Goal: Task Accomplishment & Management: Use online tool/utility

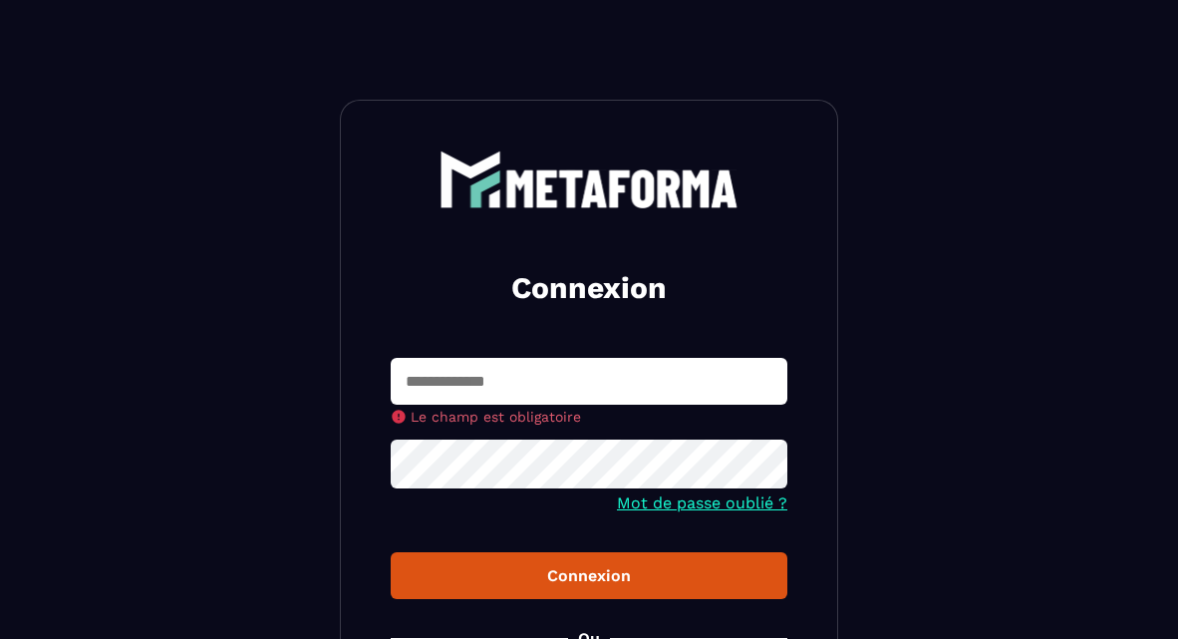
type input "**********"
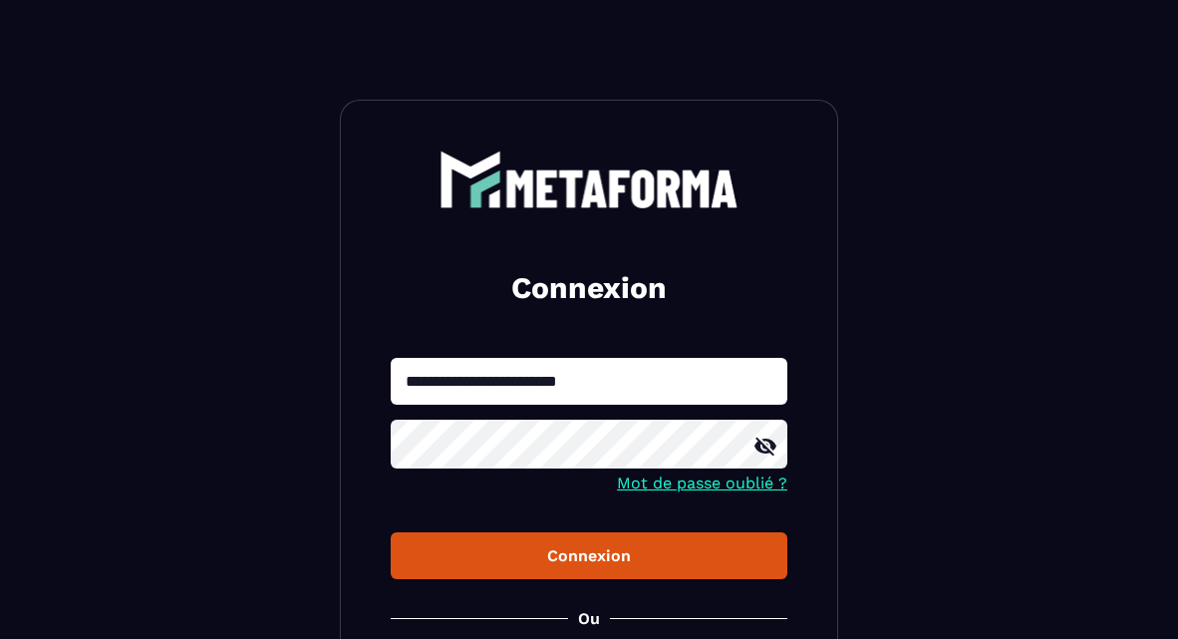
click at [553, 551] on div "Connexion" at bounding box center [589, 555] width 365 height 19
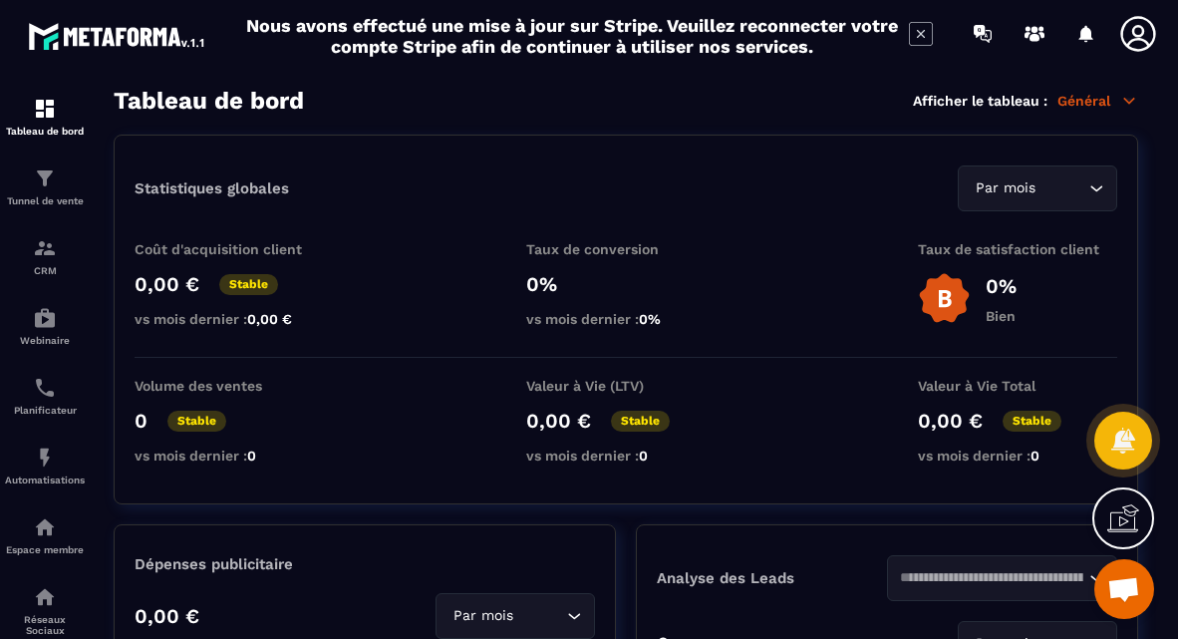
click at [1109, 105] on p "Général" at bounding box center [1097, 101] width 81 height 18
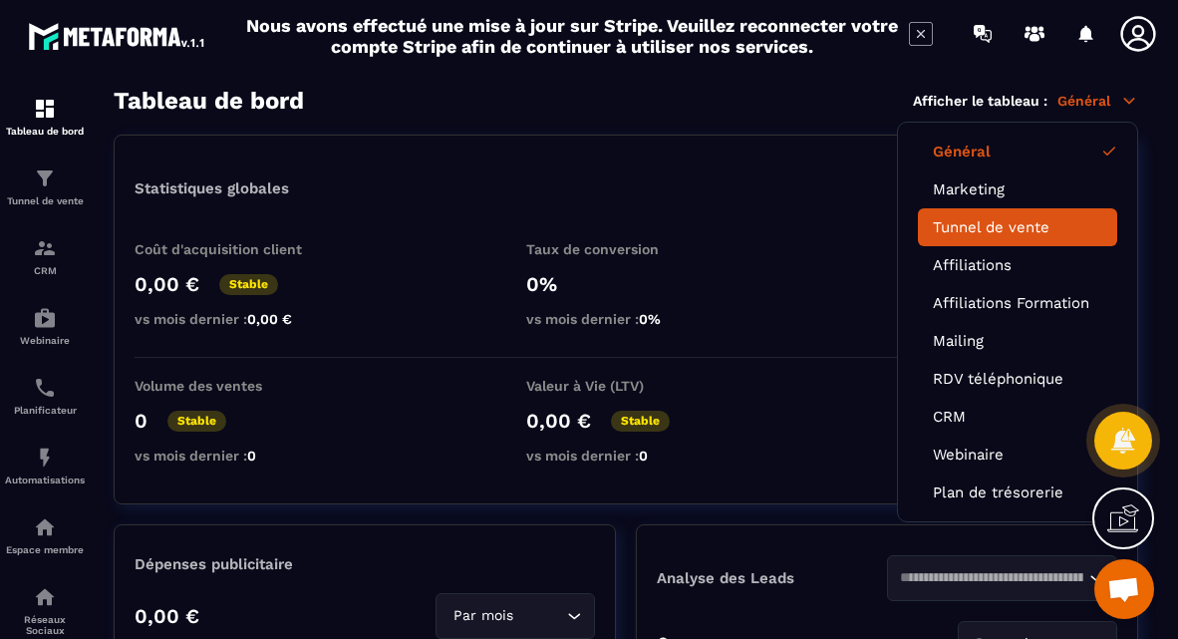
click at [971, 227] on link "Tunnel de vente" at bounding box center [1017, 227] width 169 height 18
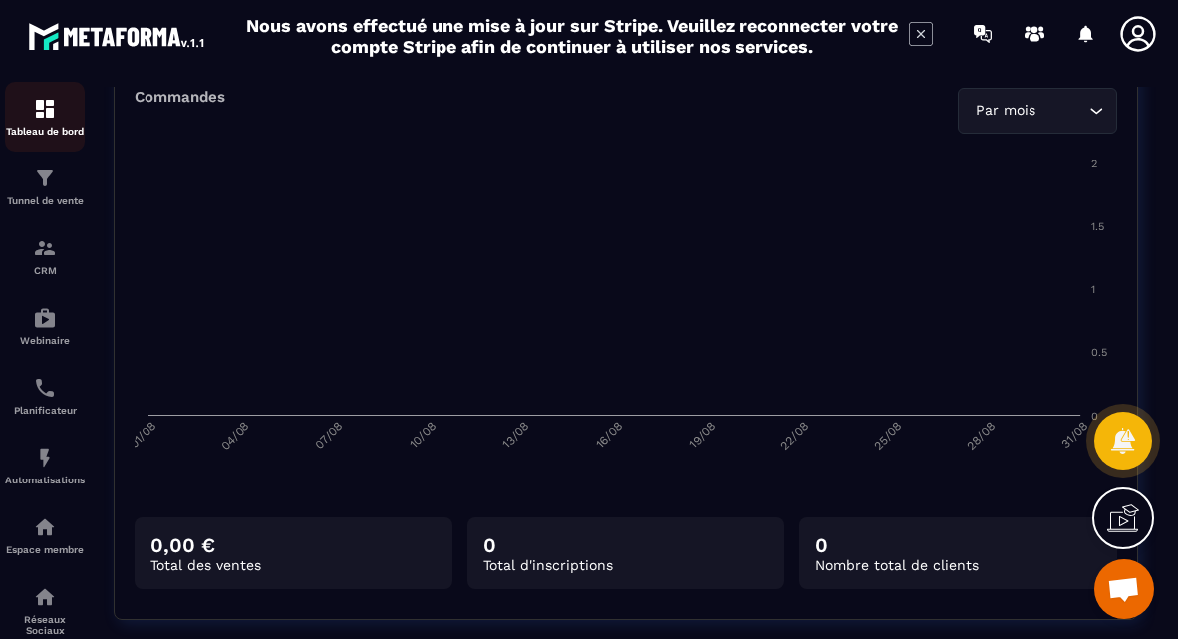
click at [49, 119] on img at bounding box center [45, 109] width 24 height 24
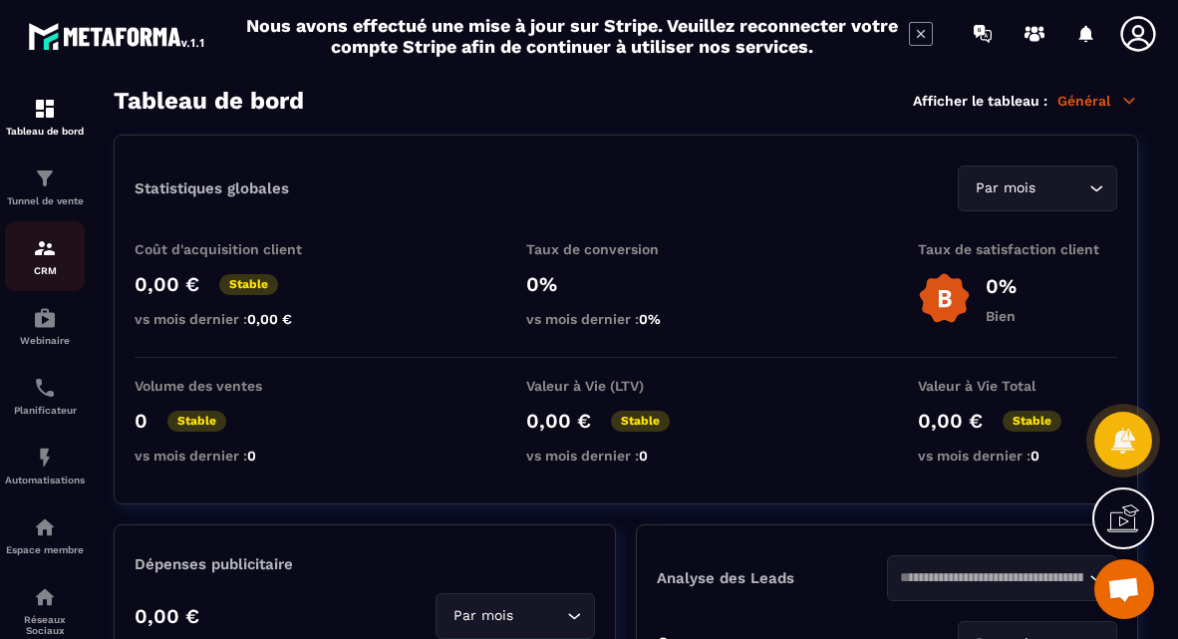
click at [48, 257] on img at bounding box center [45, 248] width 24 height 24
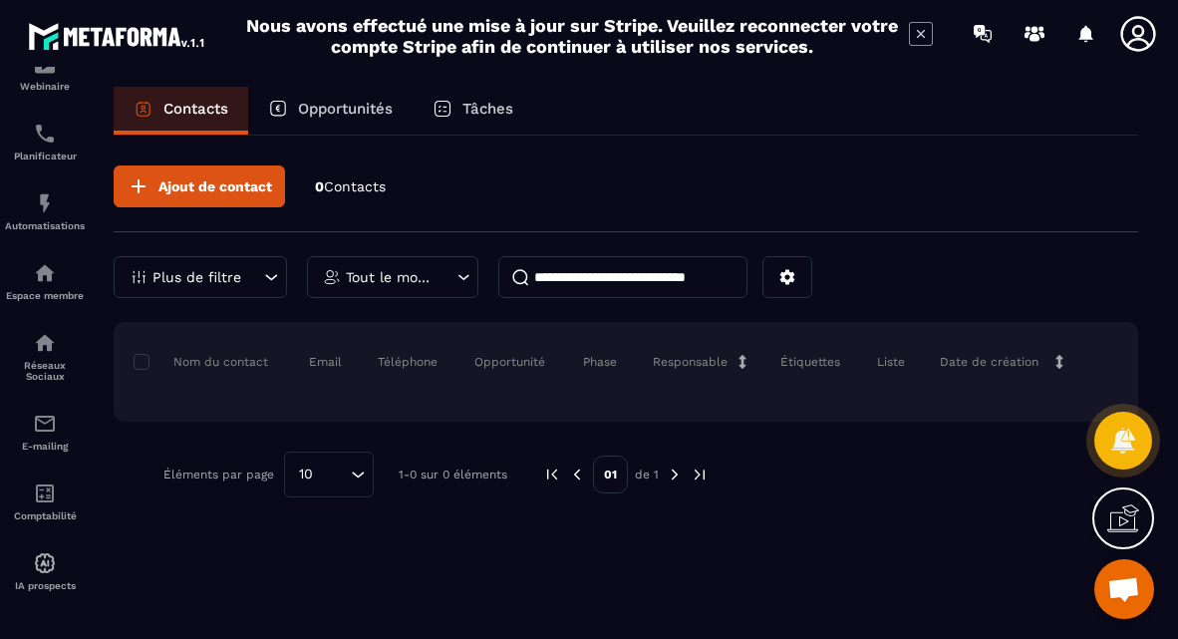
scroll to position [254, 0]
click at [49, 499] on img at bounding box center [45, 493] width 24 height 24
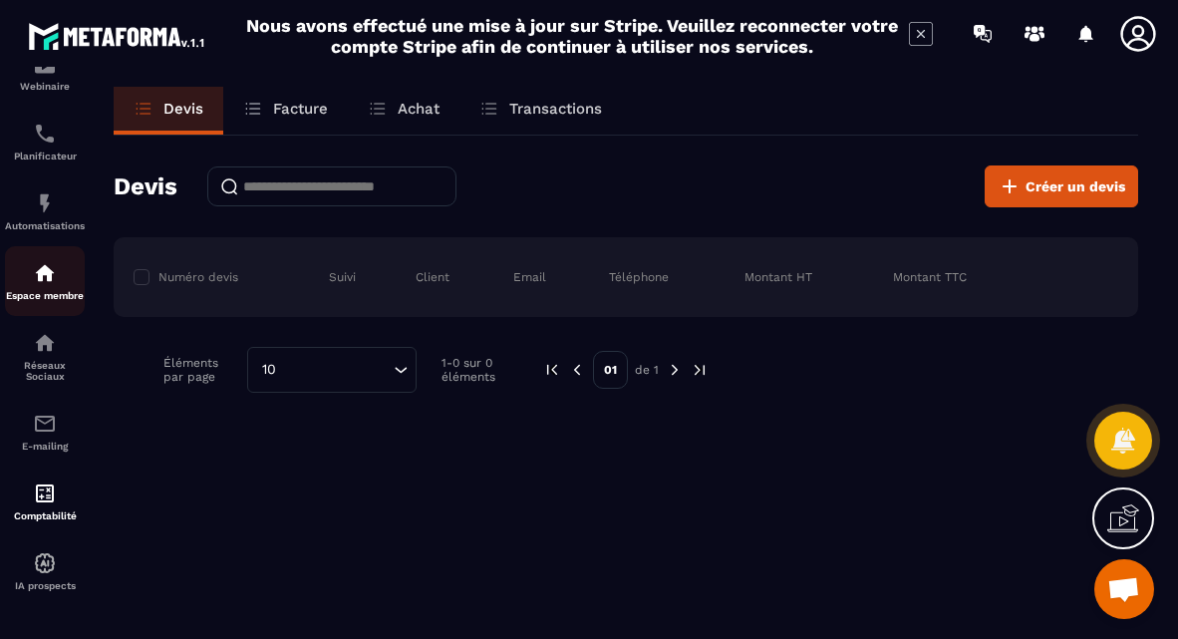
scroll to position [0, 0]
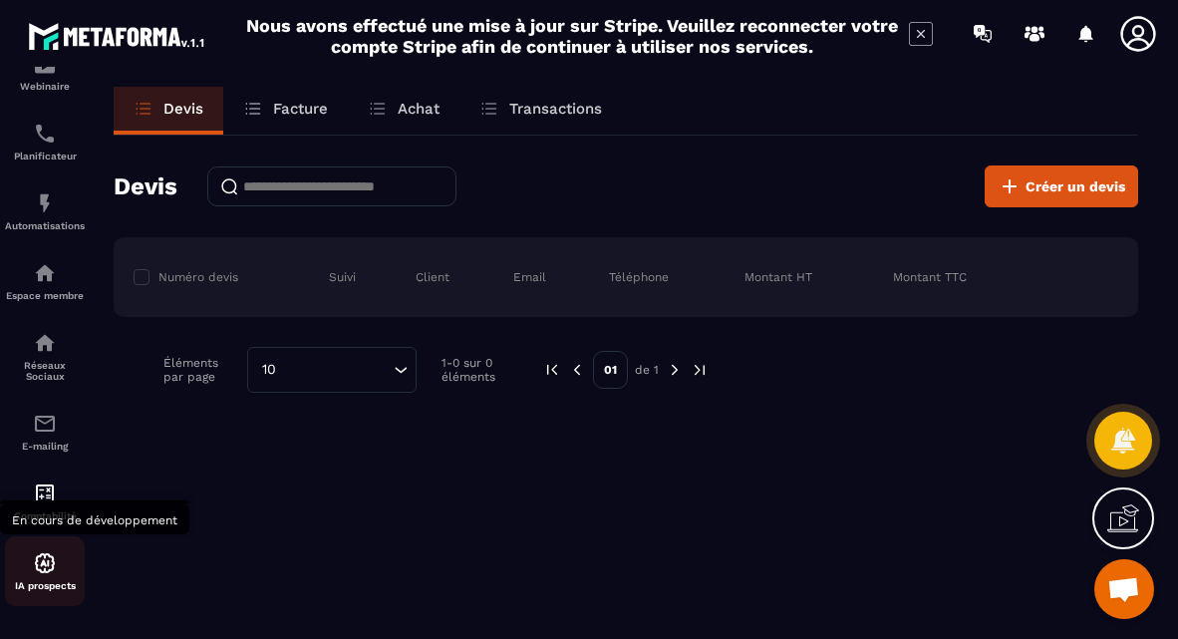
click at [47, 557] on img at bounding box center [45, 563] width 24 height 24
click at [41, 579] on div "IA prospects" at bounding box center [45, 571] width 80 height 40
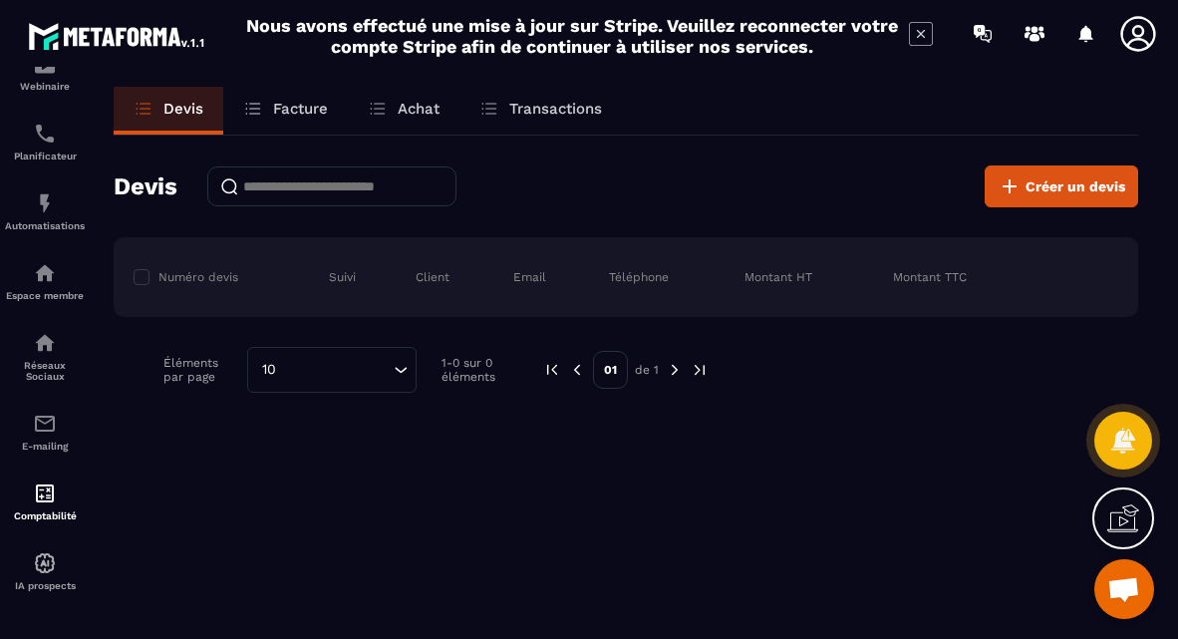
click at [284, 117] on p "Facture" at bounding box center [300, 109] width 55 height 18
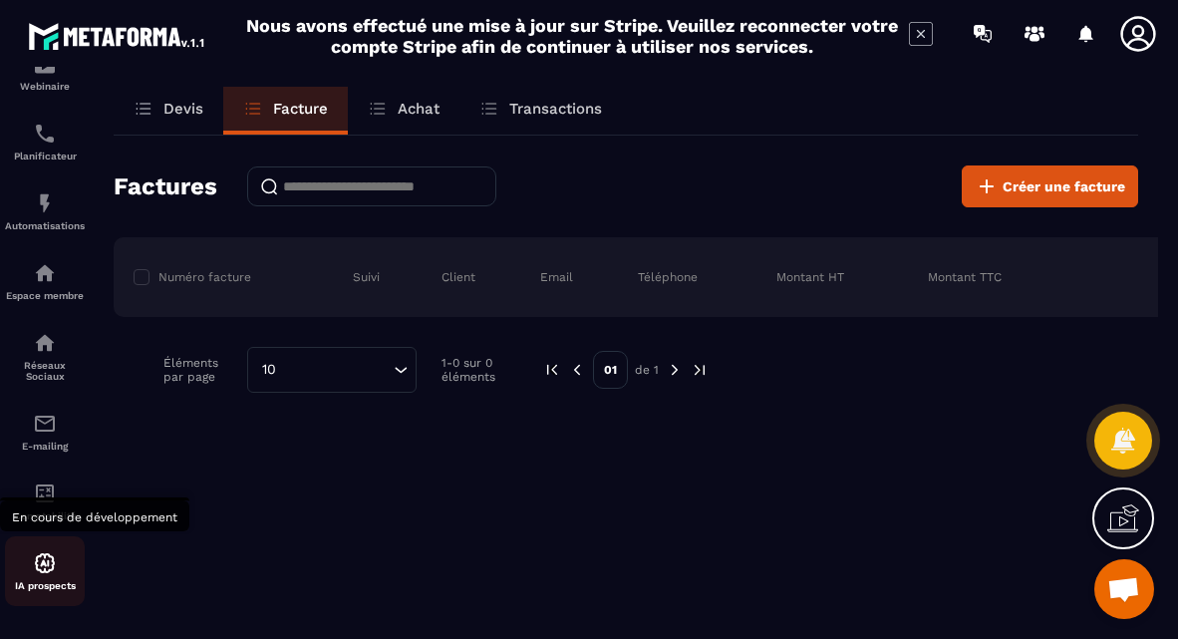
click at [49, 564] on img at bounding box center [45, 563] width 24 height 24
click at [52, 556] on img at bounding box center [45, 563] width 24 height 24
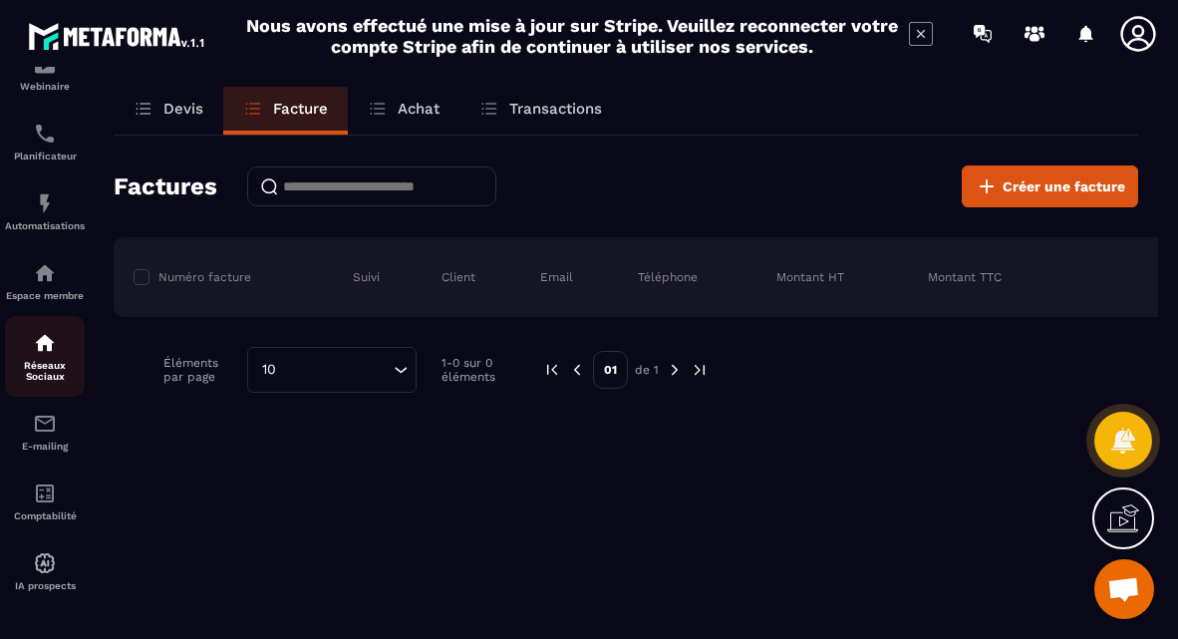
click at [56, 385] on link "Réseaux Sociaux" at bounding box center [45, 356] width 80 height 81
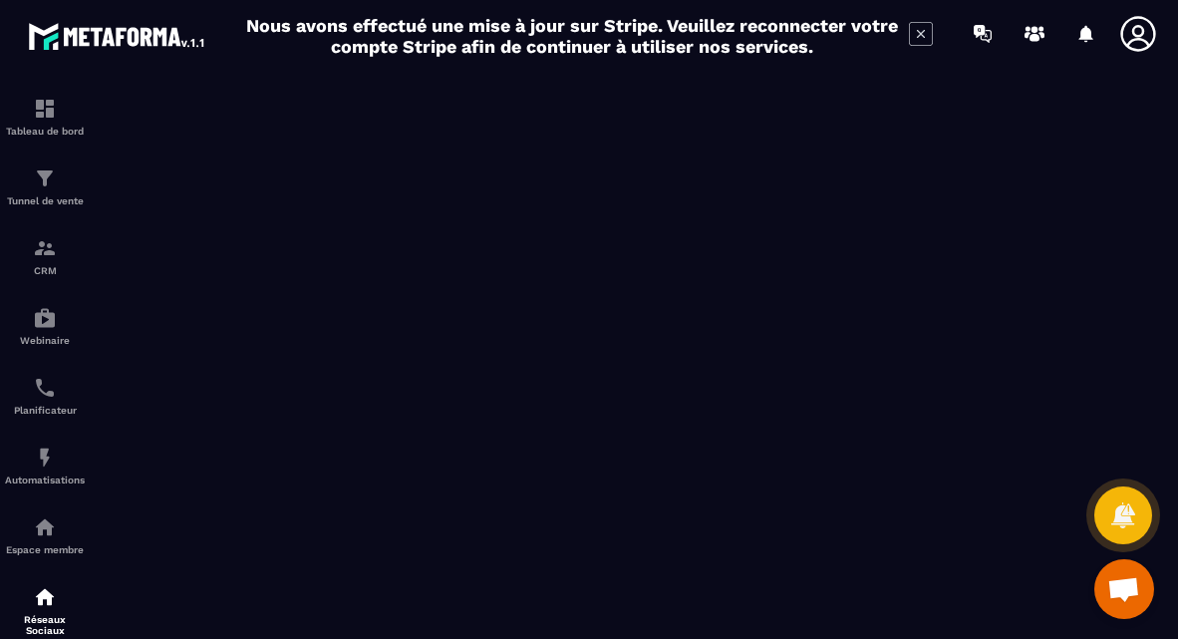
click at [925, 36] on icon at bounding box center [921, 34] width 24 height 24
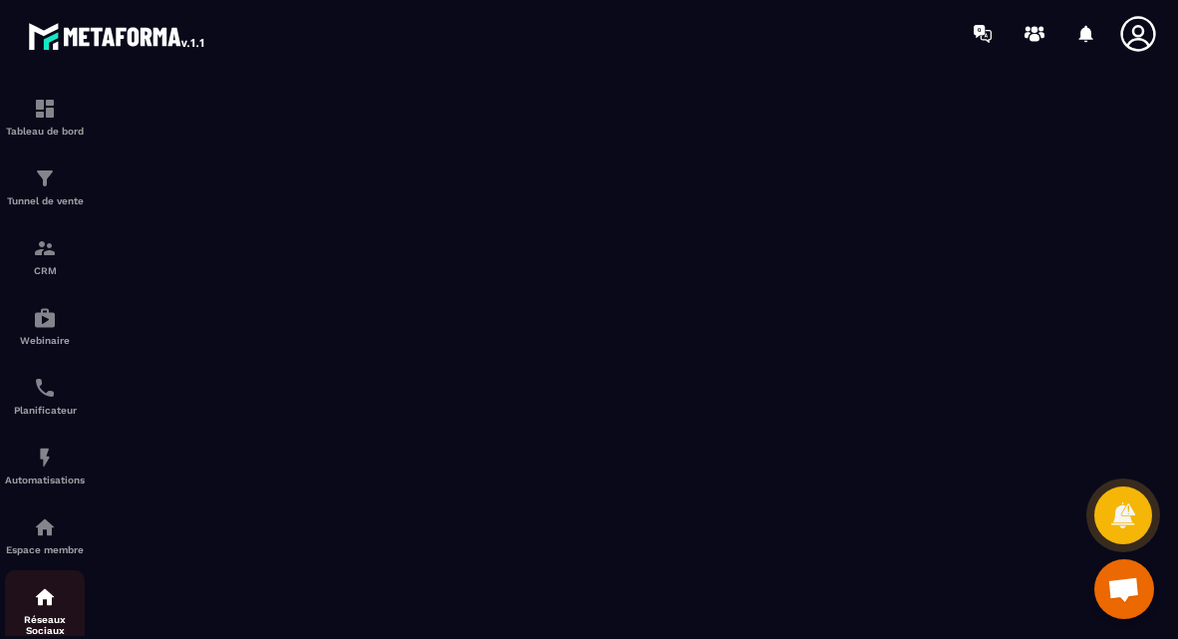
click at [53, 604] on img at bounding box center [45, 597] width 24 height 24
click at [39, 583] on link "Réseaux Sociaux" at bounding box center [45, 610] width 80 height 81
click at [1135, 40] on icon at bounding box center [1137, 33] width 35 height 35
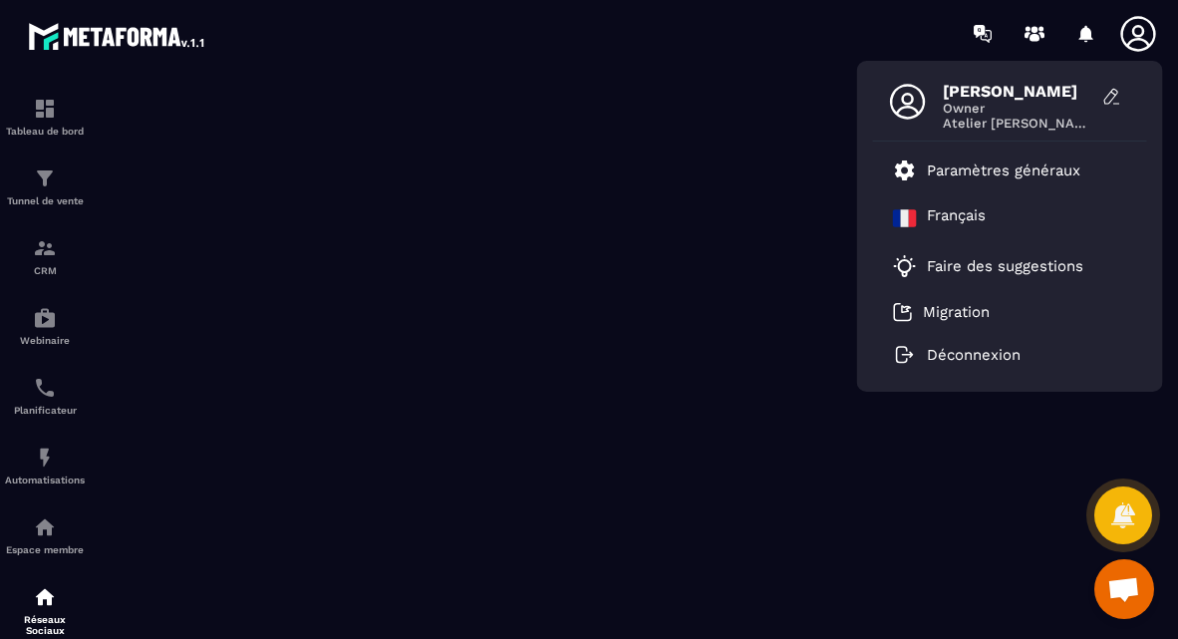
click at [992, 93] on span "[PERSON_NAME]" at bounding box center [1017, 91] width 149 height 19
click at [50, 98] on img at bounding box center [45, 109] width 24 height 24
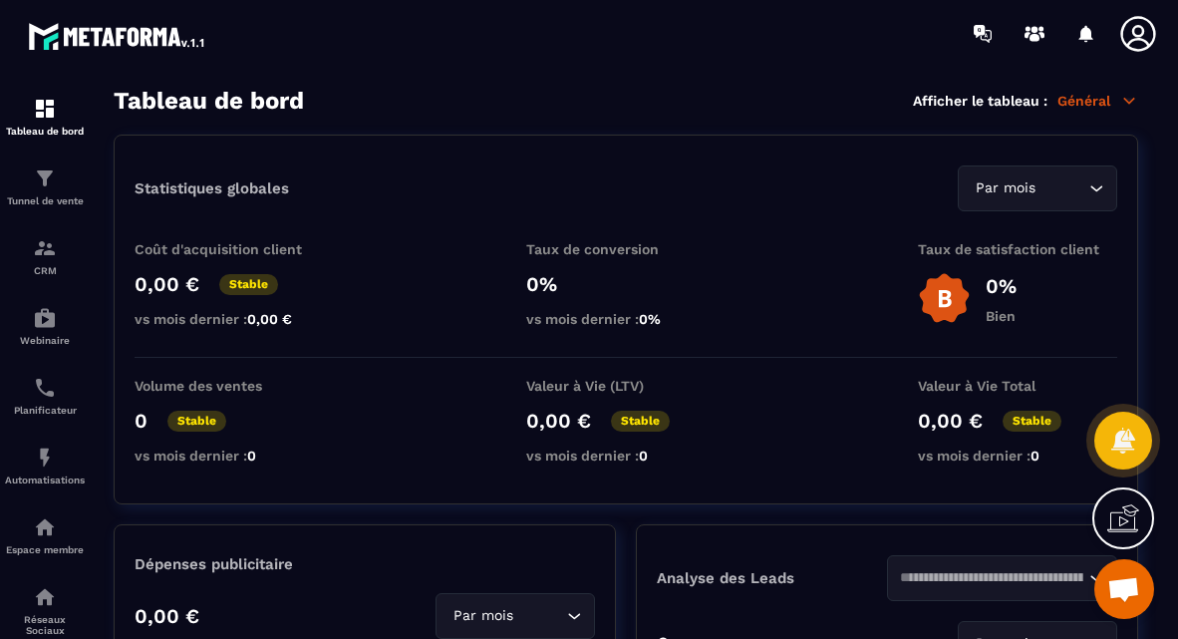
click at [1087, 98] on p "Général" at bounding box center [1097, 101] width 81 height 18
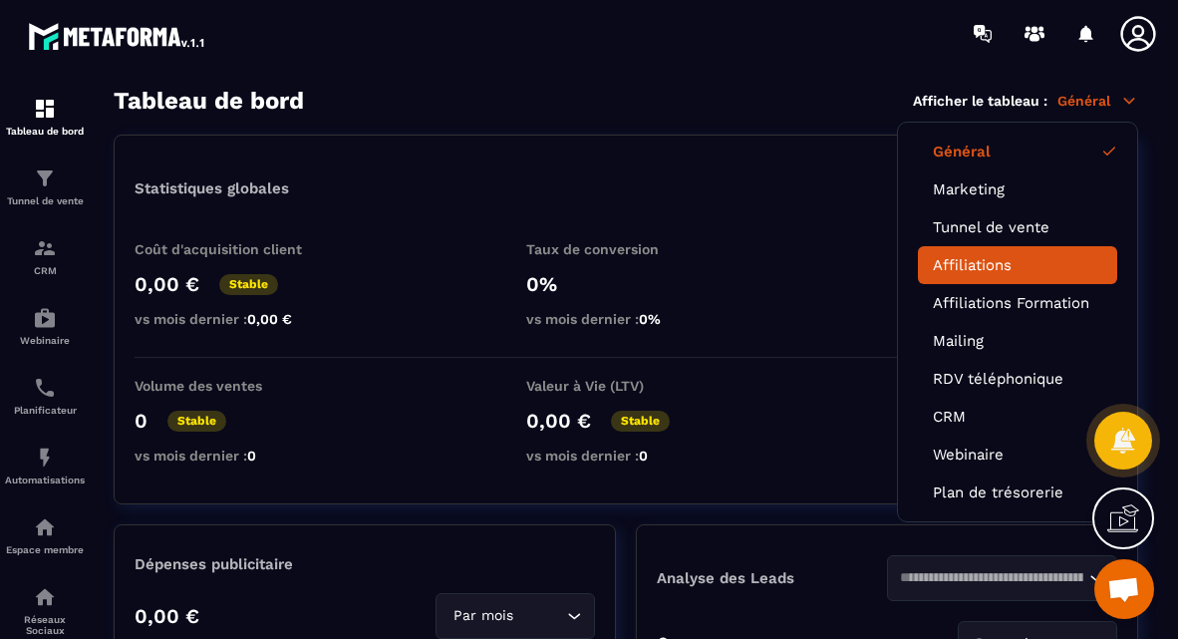
click at [1014, 255] on li "Affiliations" at bounding box center [1017, 265] width 199 height 38
click at [981, 273] on link "Affiliations" at bounding box center [1017, 265] width 169 height 18
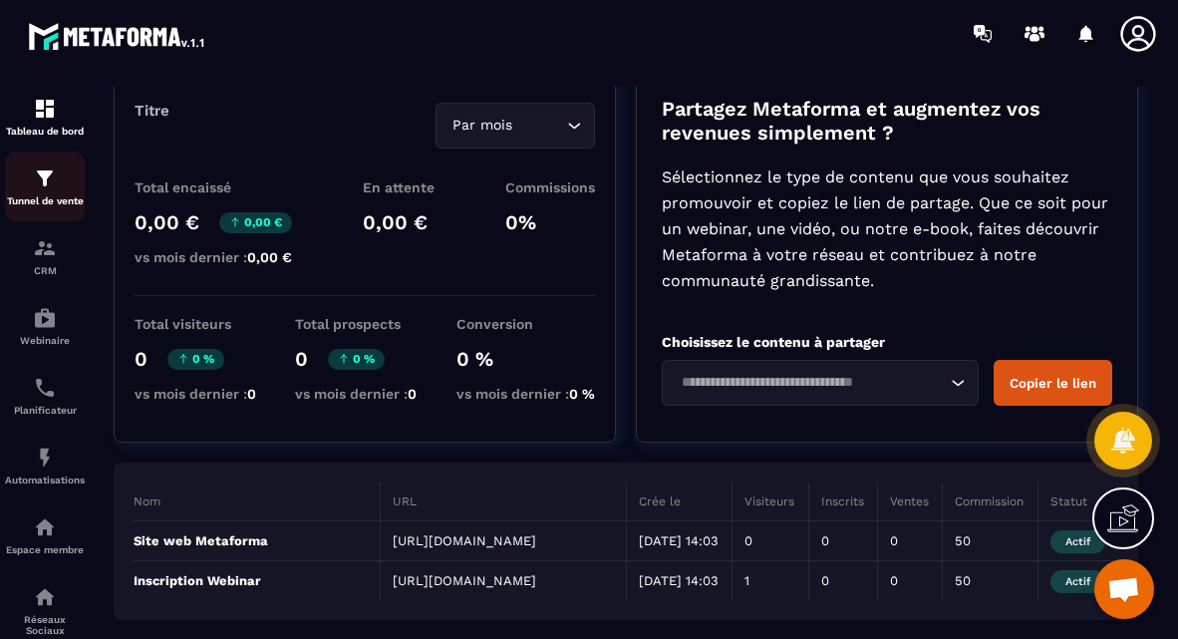
click at [29, 195] on p "Tunnel de vente" at bounding box center [45, 200] width 80 height 11
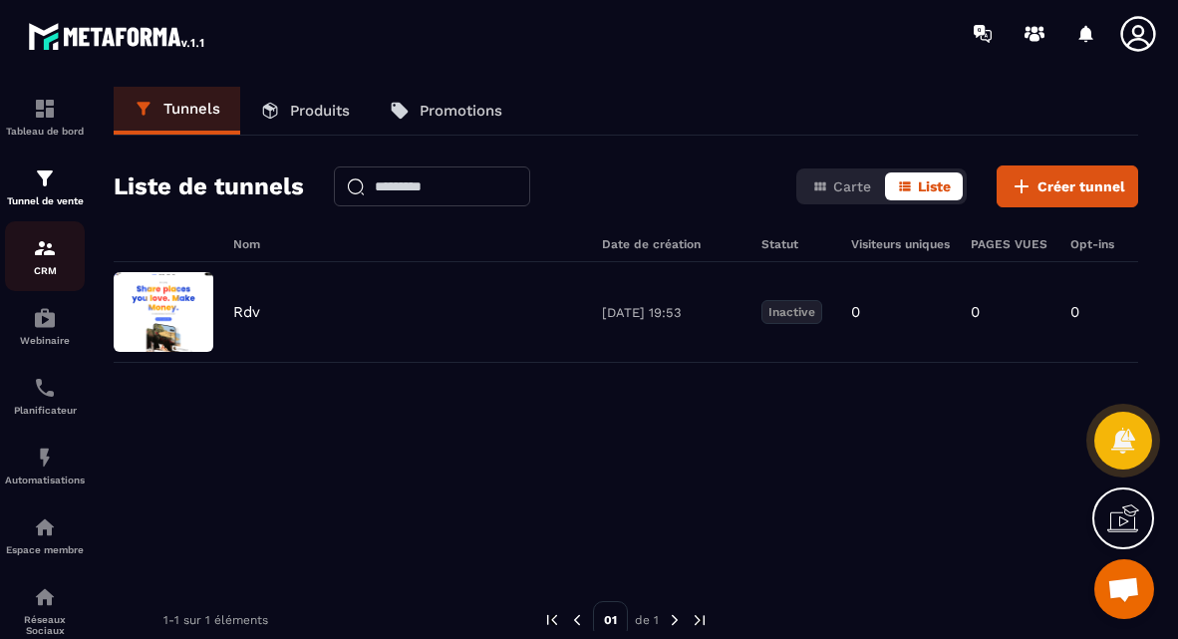
click at [40, 264] on div "CRM" at bounding box center [45, 256] width 80 height 40
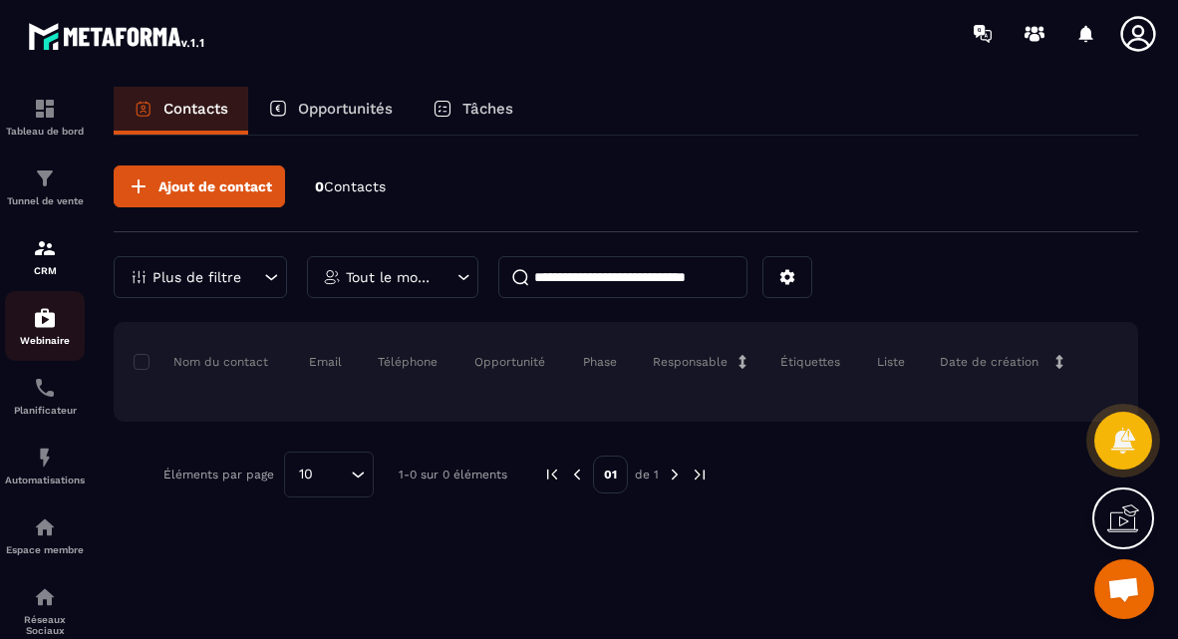
click at [42, 317] on img at bounding box center [45, 318] width 24 height 24
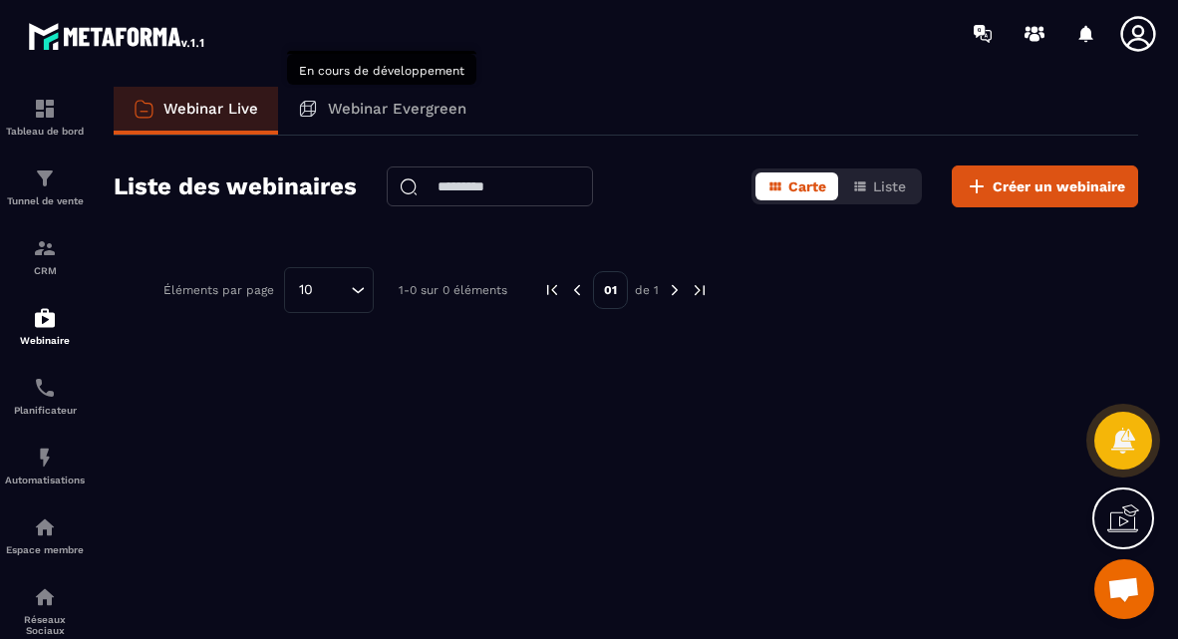
click at [378, 104] on p "Webinar Evergreen" at bounding box center [397, 109] width 138 height 18
click at [378, 105] on p "Webinar Evergreen" at bounding box center [397, 109] width 138 height 18
click at [366, 127] on div "Webinar Evergreen" at bounding box center [382, 111] width 208 height 48
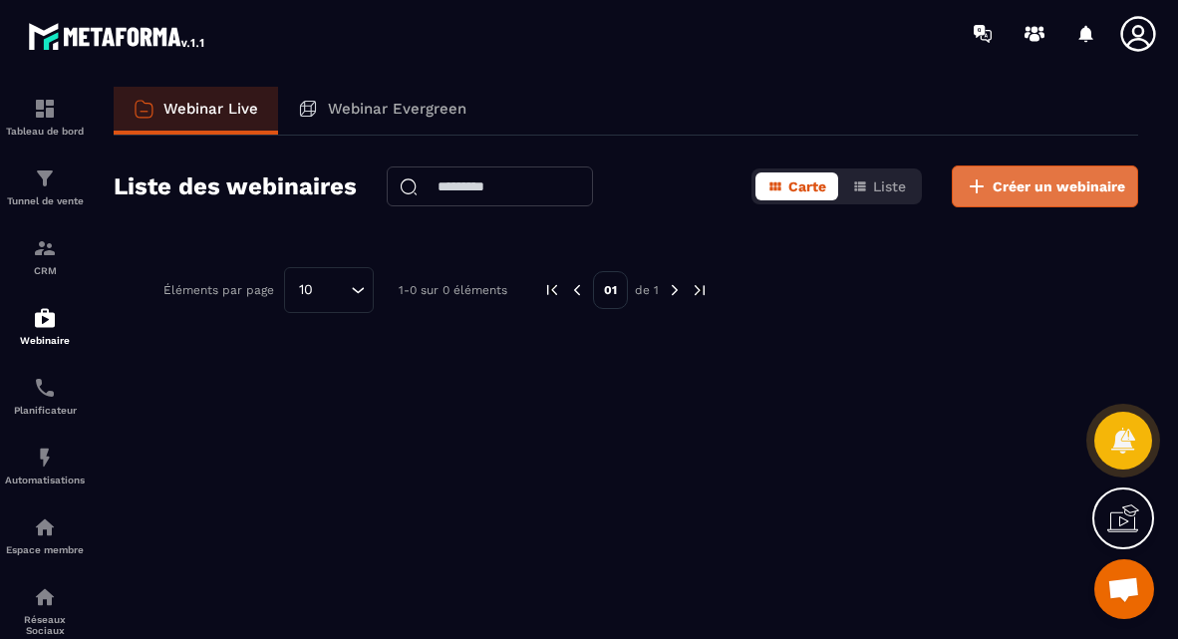
click at [1057, 186] on span "Créer un webinaire" at bounding box center [1058, 186] width 133 height 20
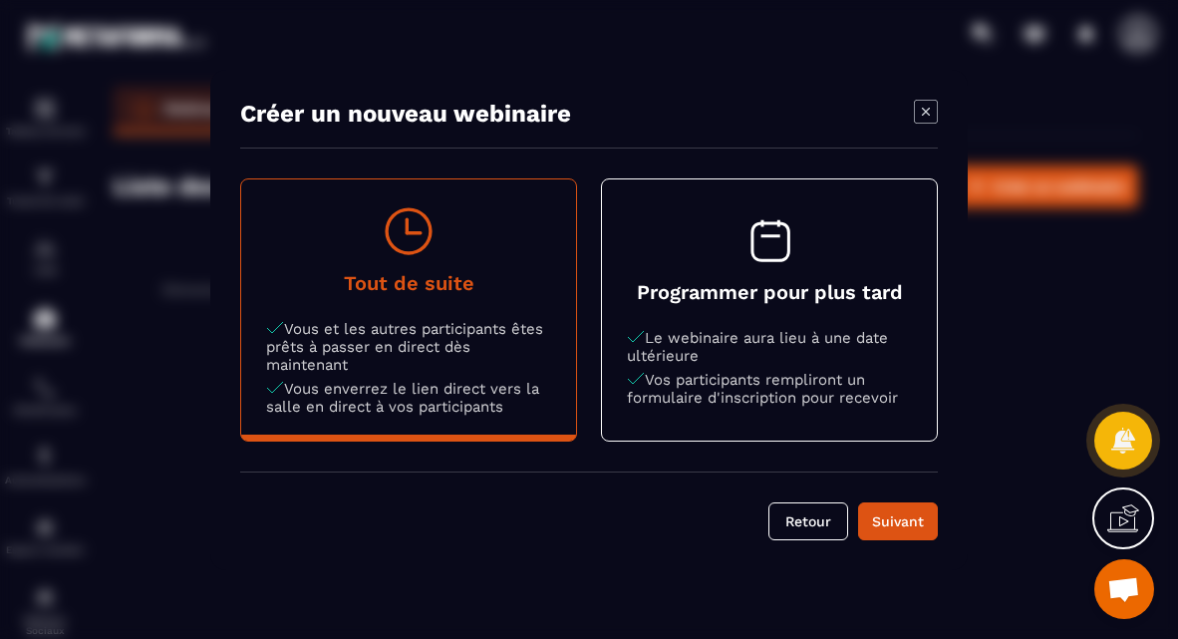
click at [847, 404] on p "Vos participants rempliront un formulaire d'inscription pour recevoir" at bounding box center [769, 389] width 285 height 36
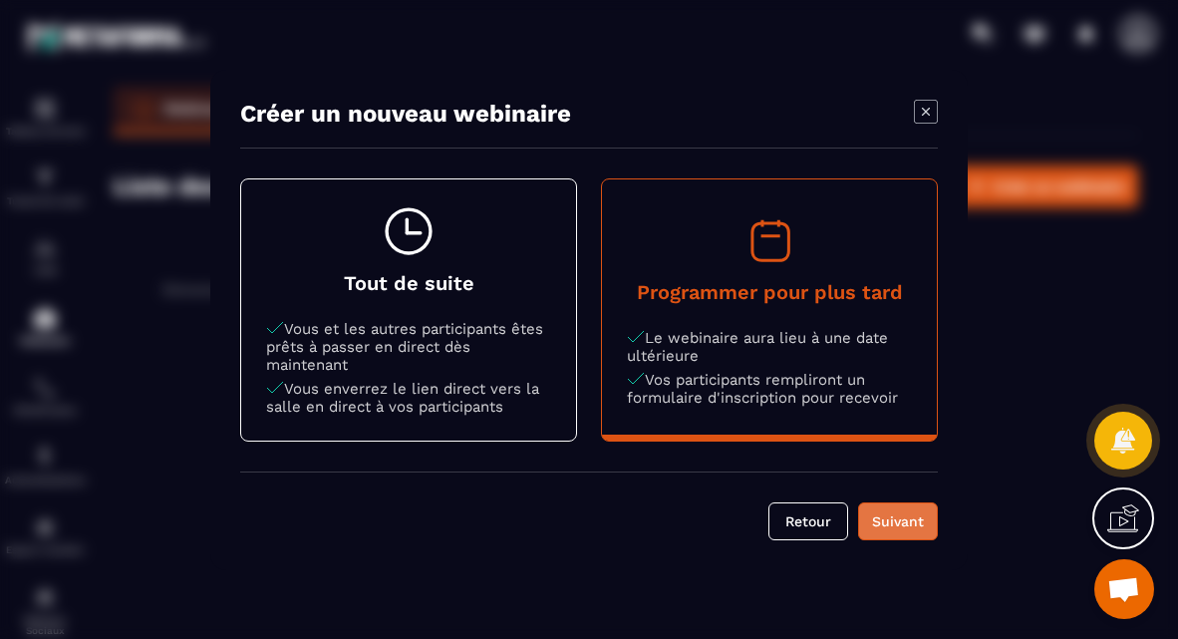
click at [903, 522] on div "Suivant" at bounding box center [898, 521] width 54 height 20
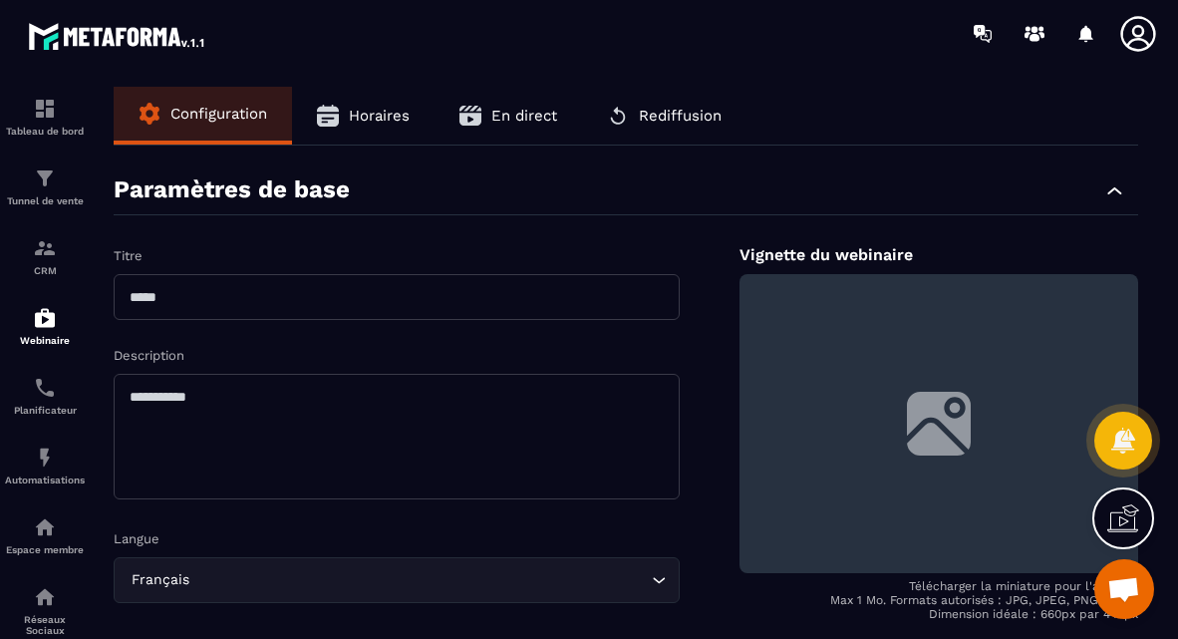
click at [398, 120] on span "Horaires" at bounding box center [379, 116] width 61 height 18
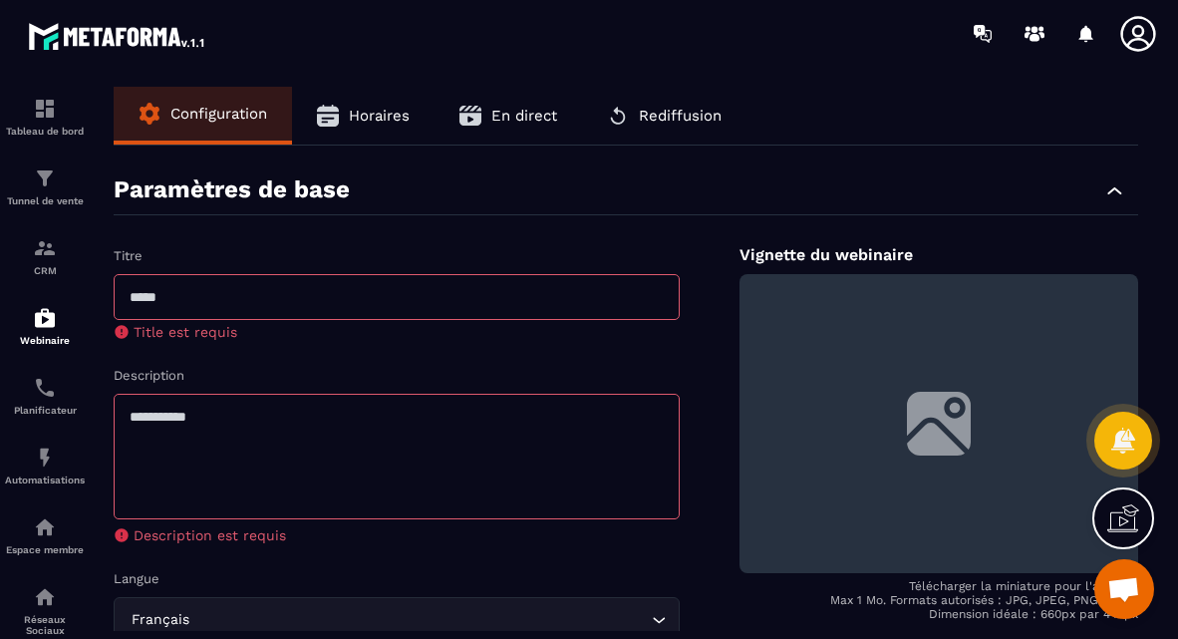
click at [394, 111] on span "Horaires" at bounding box center [379, 116] width 61 height 18
click at [346, 294] on input "text" at bounding box center [397, 297] width 566 height 46
click at [180, 135] on button "Configuration" at bounding box center [203, 114] width 178 height 54
click at [39, 397] on img at bounding box center [45, 388] width 24 height 24
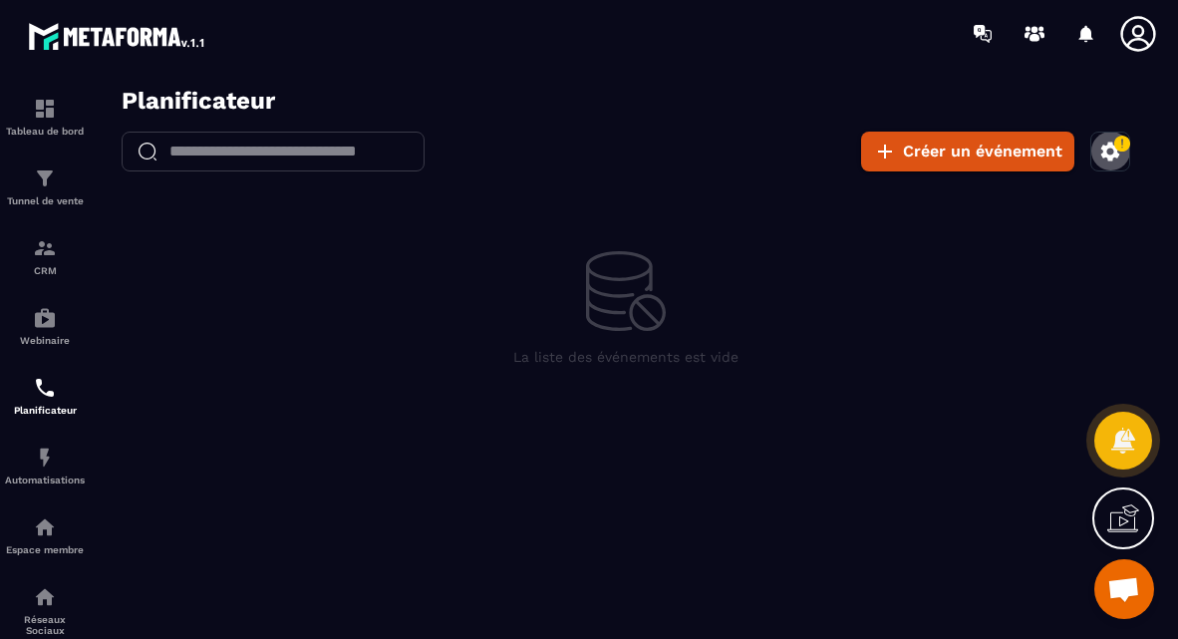
click at [1110, 155] on icon "button" at bounding box center [1110, 150] width 19 height 19
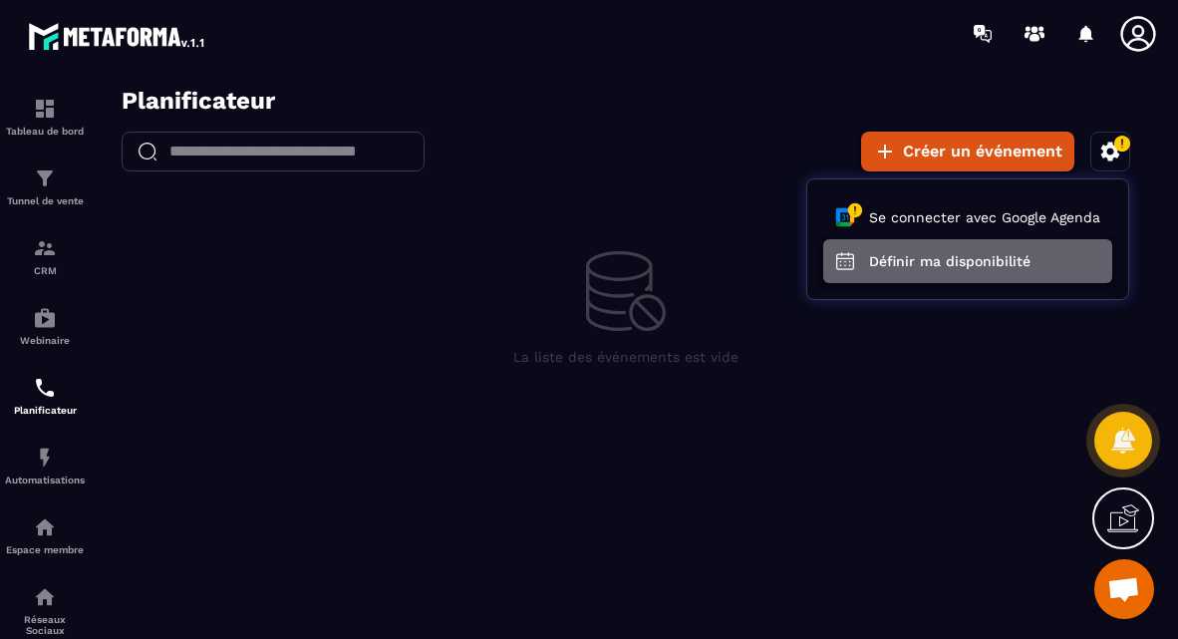
click at [1008, 268] on button "Définir ma disponibilité" at bounding box center [967, 261] width 289 height 44
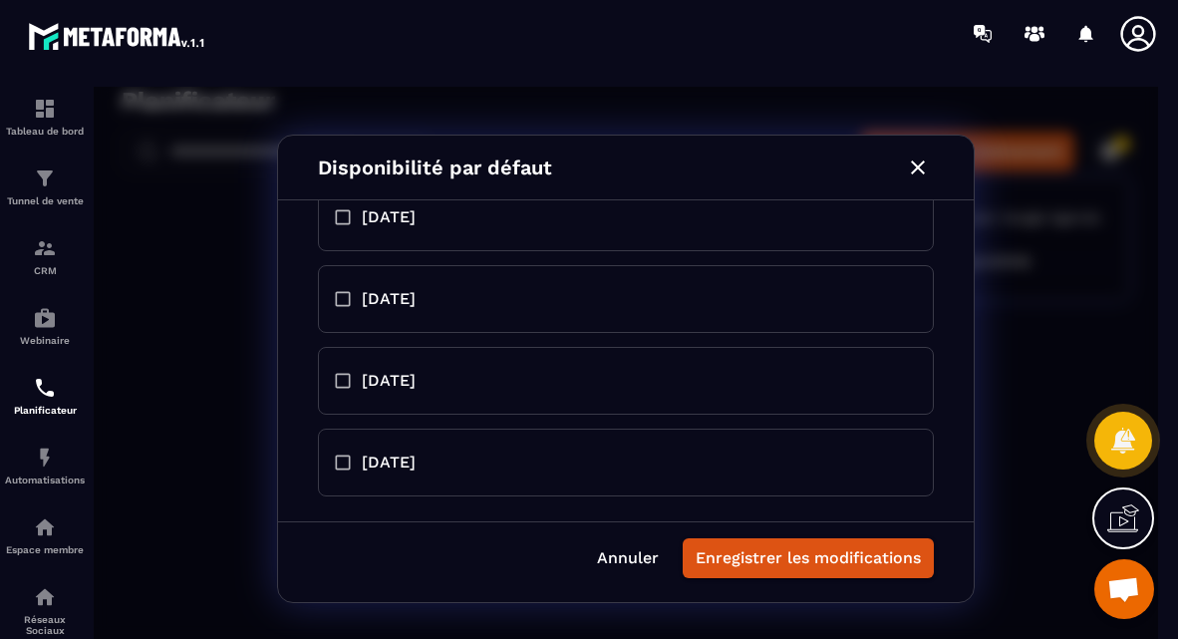
scroll to position [461, 0]
click at [47, 401] on div "Planificateur" at bounding box center [45, 396] width 80 height 40
click at [49, 474] on p "Automatisations" at bounding box center [45, 479] width 80 height 11
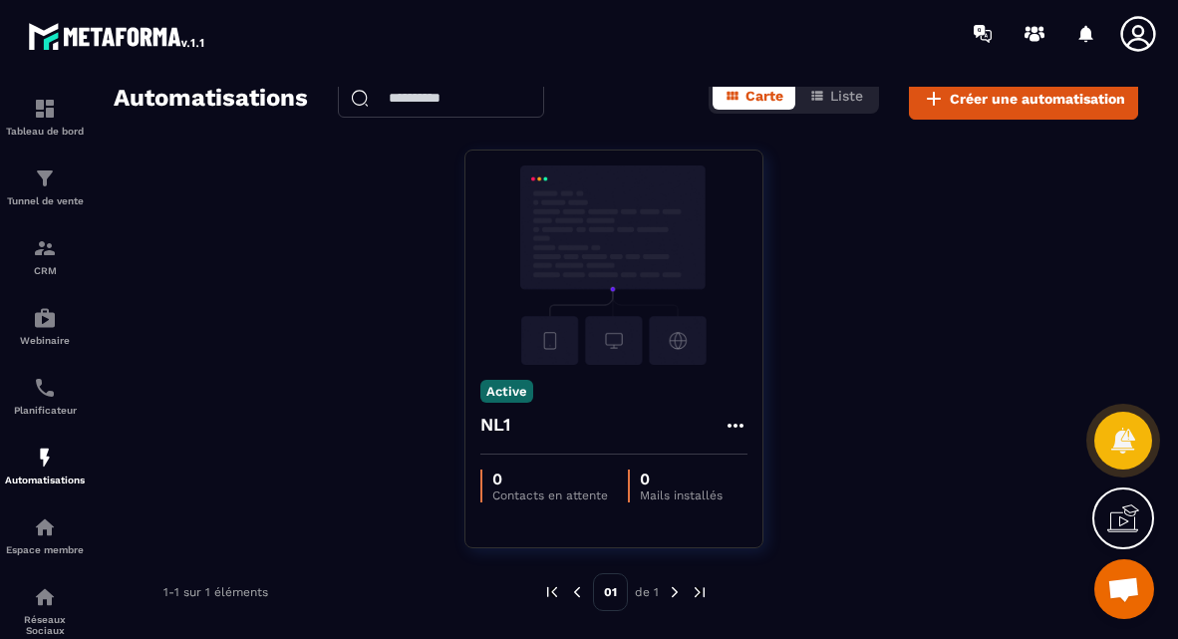
scroll to position [9, 0]
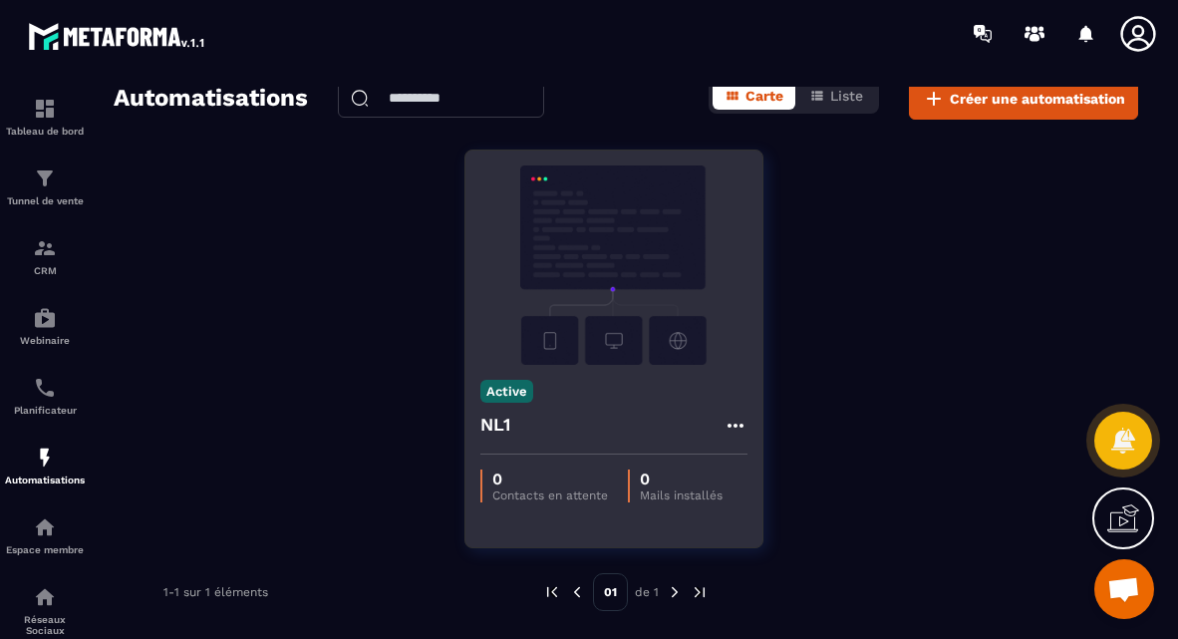
click at [509, 340] on img at bounding box center [613, 264] width 267 height 199
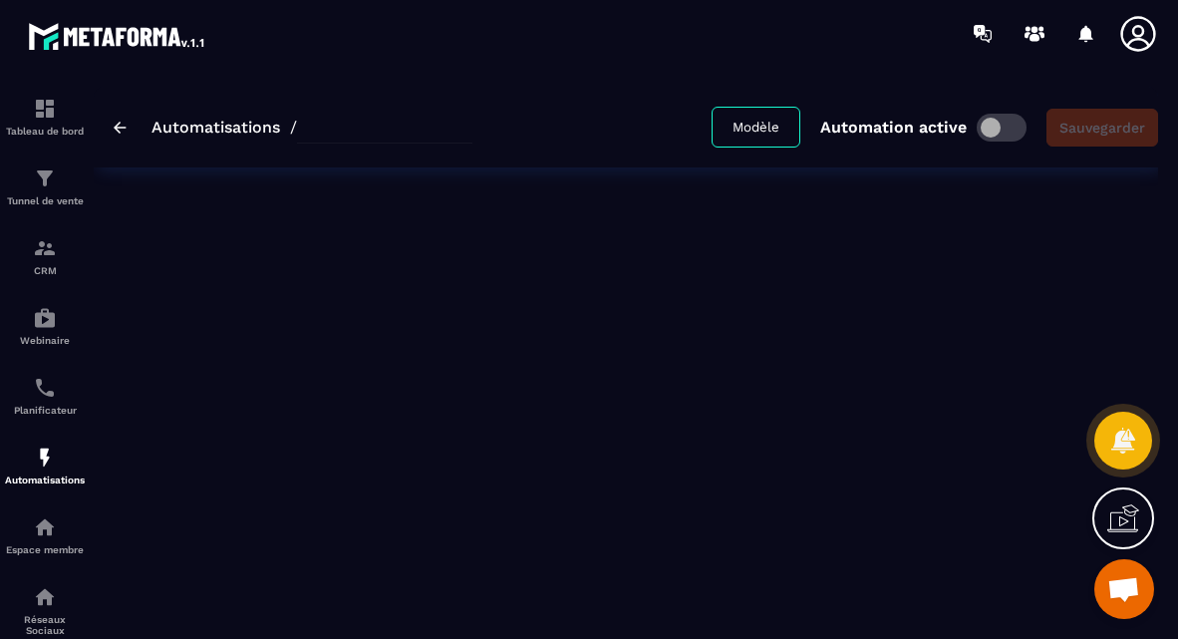
type input "***"
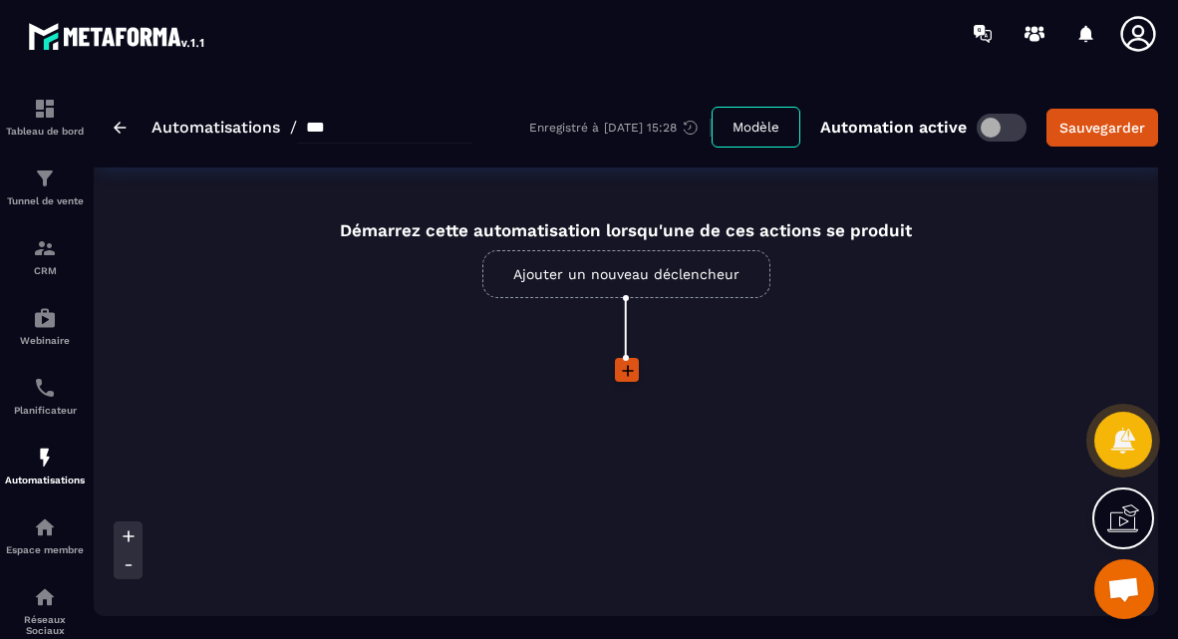
click at [658, 271] on link "Ajouter un nouveau déclencheur" at bounding box center [626, 274] width 288 height 48
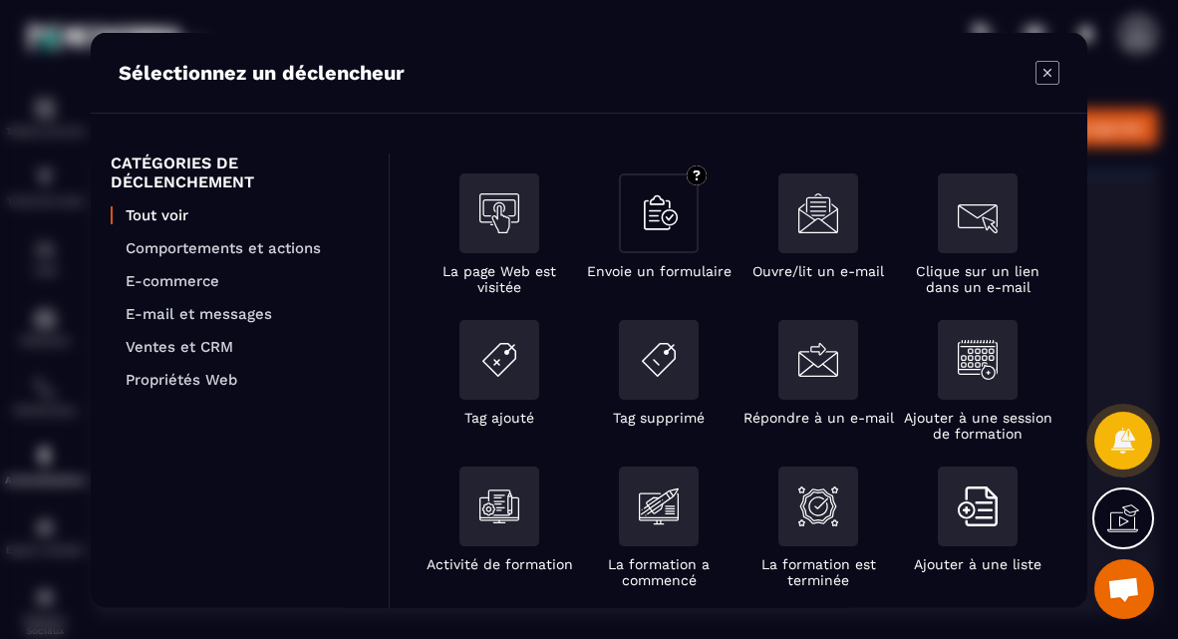
scroll to position [0, 0]
click at [664, 214] on img "Modal window" at bounding box center [659, 212] width 40 height 40
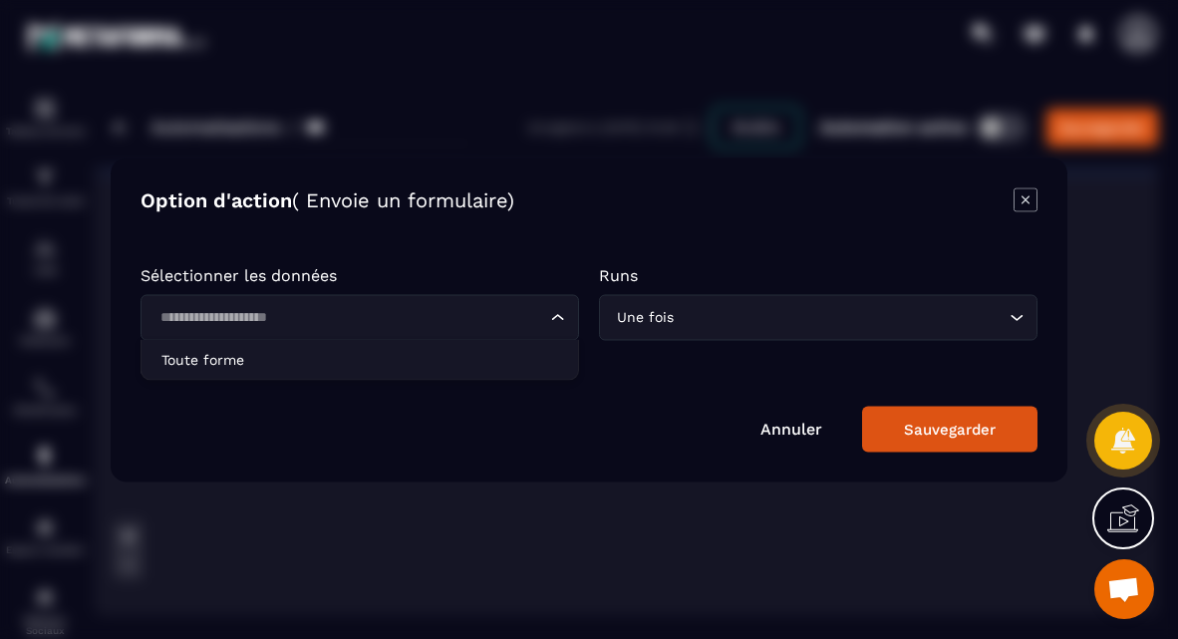
click at [332, 318] on input "Search for option" at bounding box center [349, 317] width 393 height 22
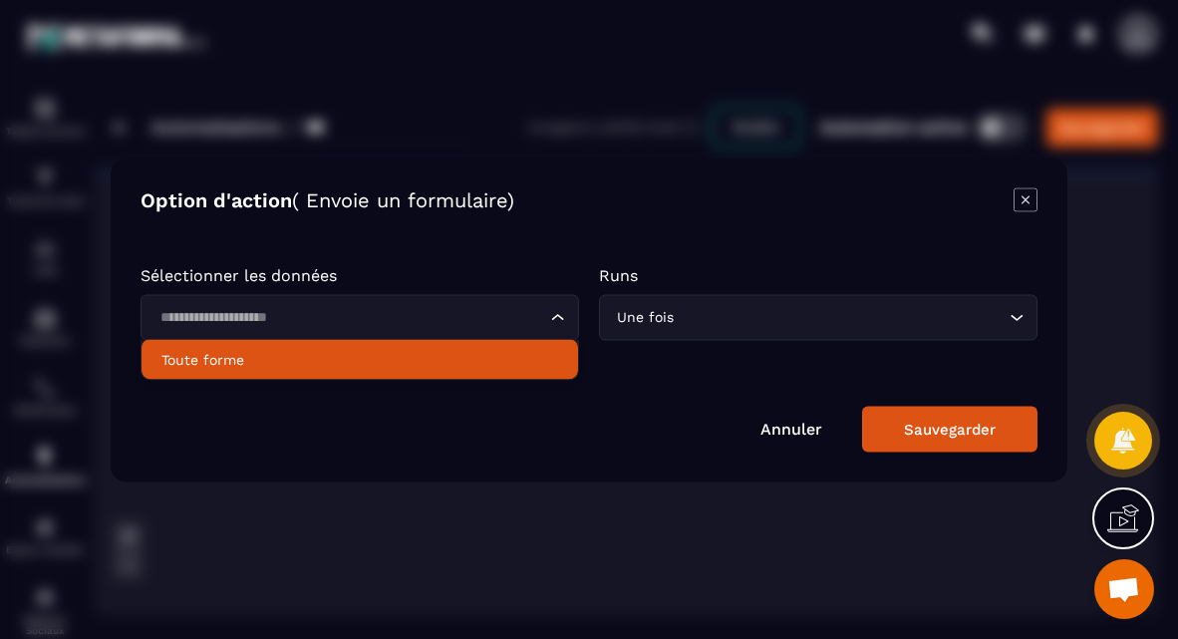
click at [373, 297] on div "Loading..." at bounding box center [359, 317] width 438 height 46
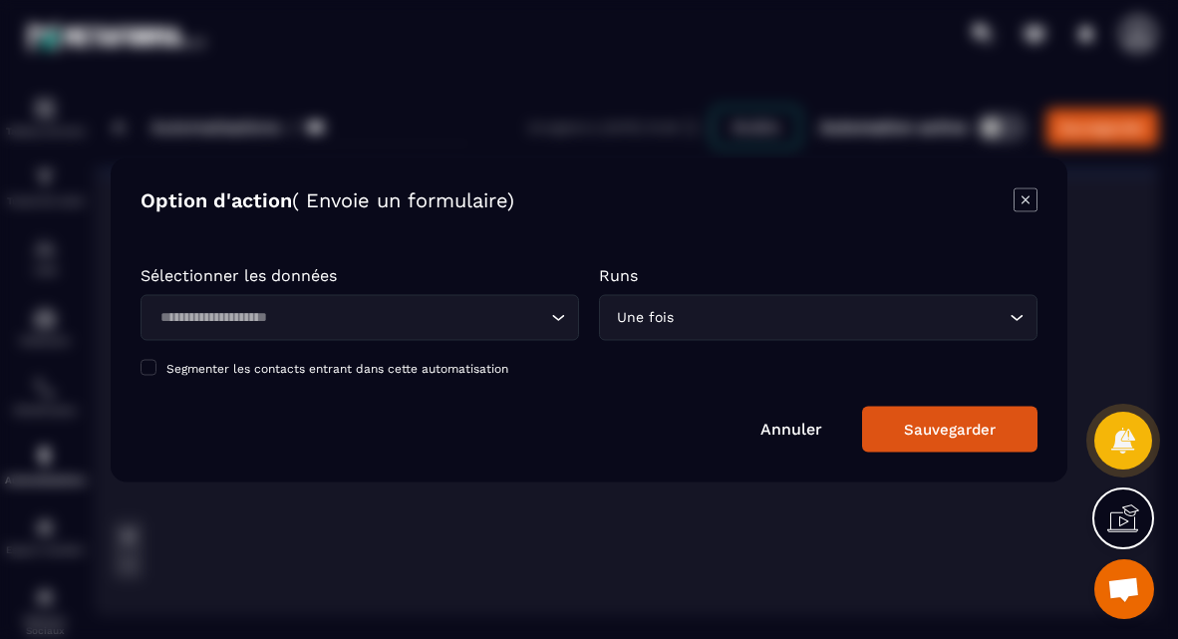
click at [459, 331] on div "Loading..." at bounding box center [359, 317] width 438 height 46
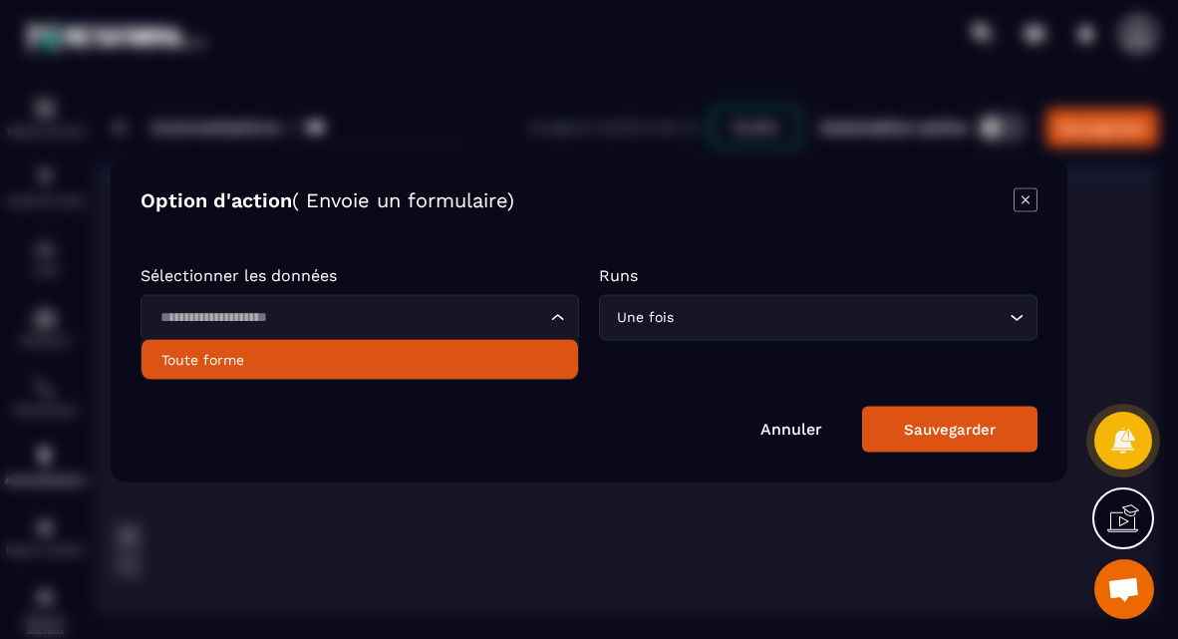
click at [282, 376] on li "Toute forme" at bounding box center [359, 359] width 436 height 40
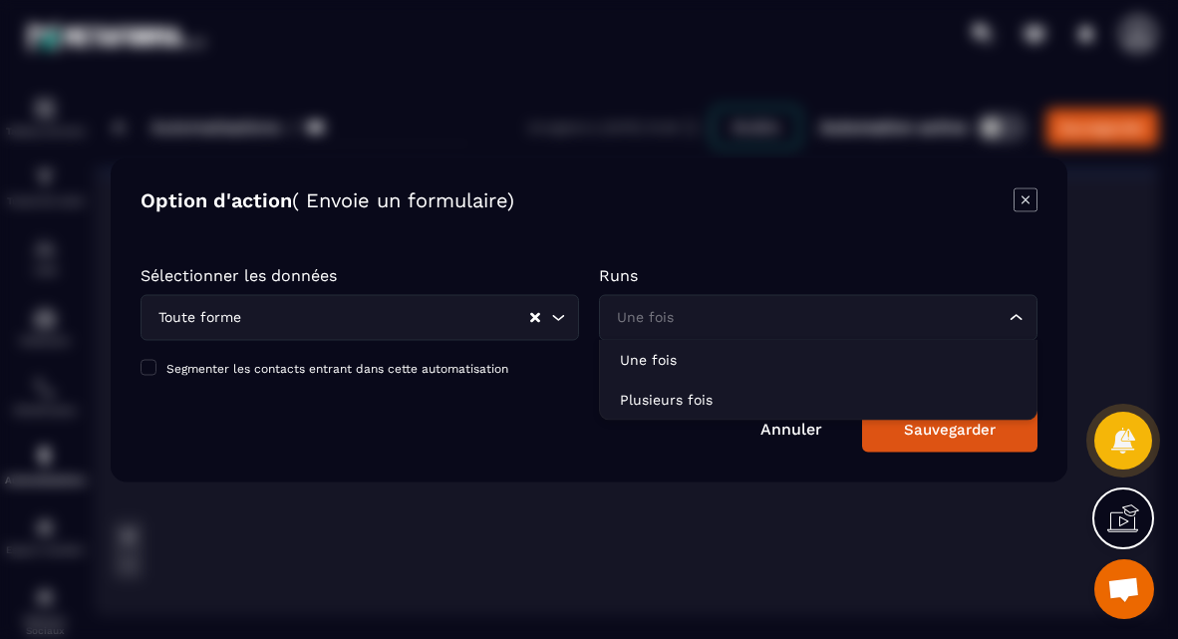
click at [655, 324] on div "Une fois" at bounding box center [808, 317] width 397 height 22
click at [655, 323] on input "Search for option" at bounding box center [808, 317] width 393 height 22
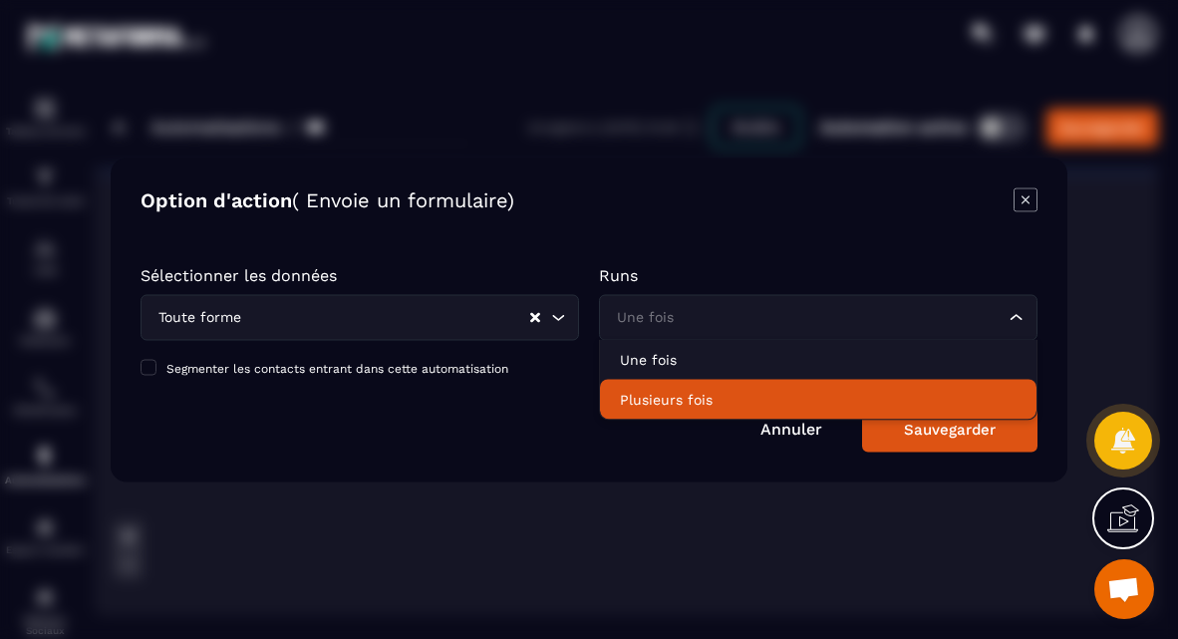
click at [553, 488] on div "Modal window" at bounding box center [589, 319] width 1178 height 639
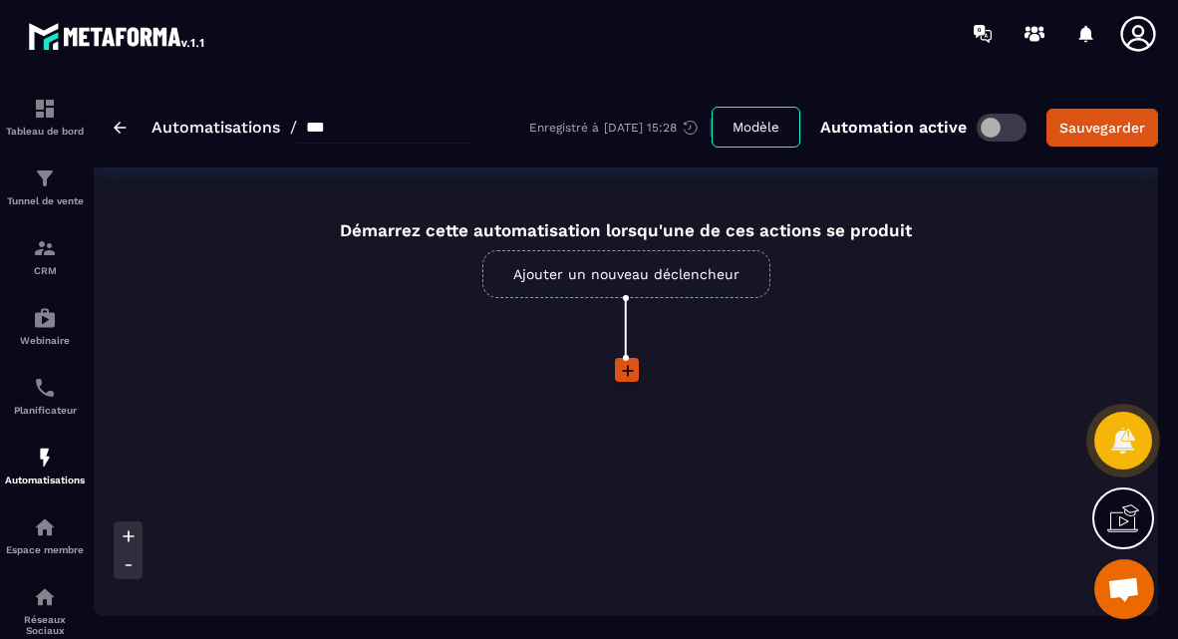
click at [648, 276] on link "Ajouter un nouveau déclencheur" at bounding box center [626, 274] width 288 height 48
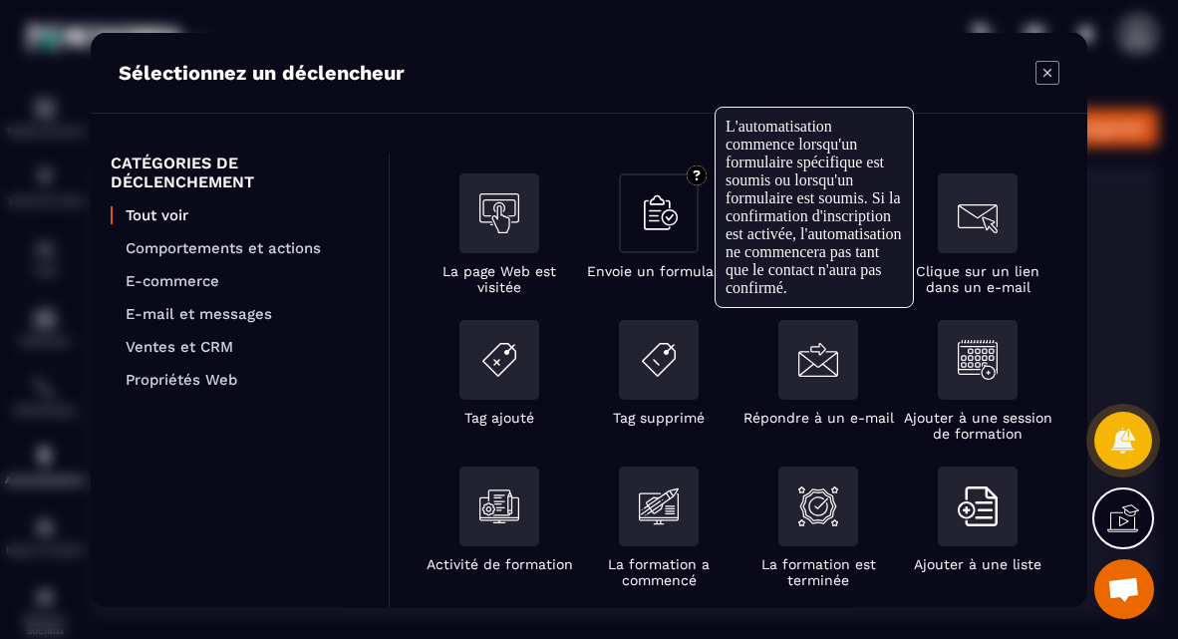
click at [683, 235] on div "Modal window" at bounding box center [659, 212] width 80 height 80
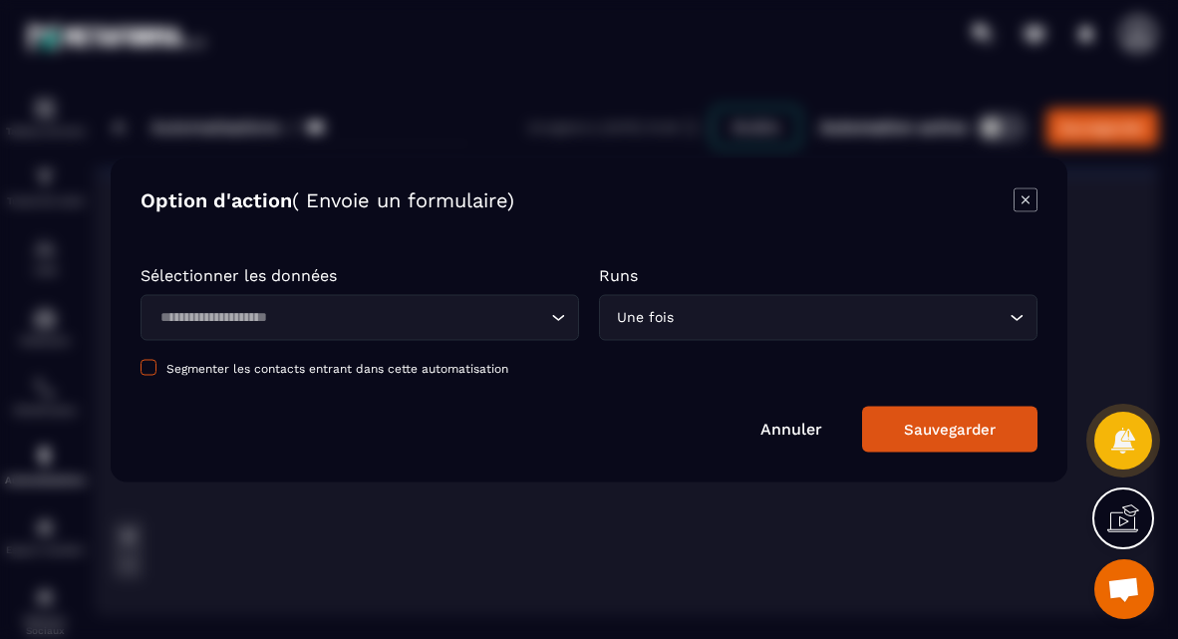
click at [152, 368] on span "Modal window" at bounding box center [148, 367] width 16 height 16
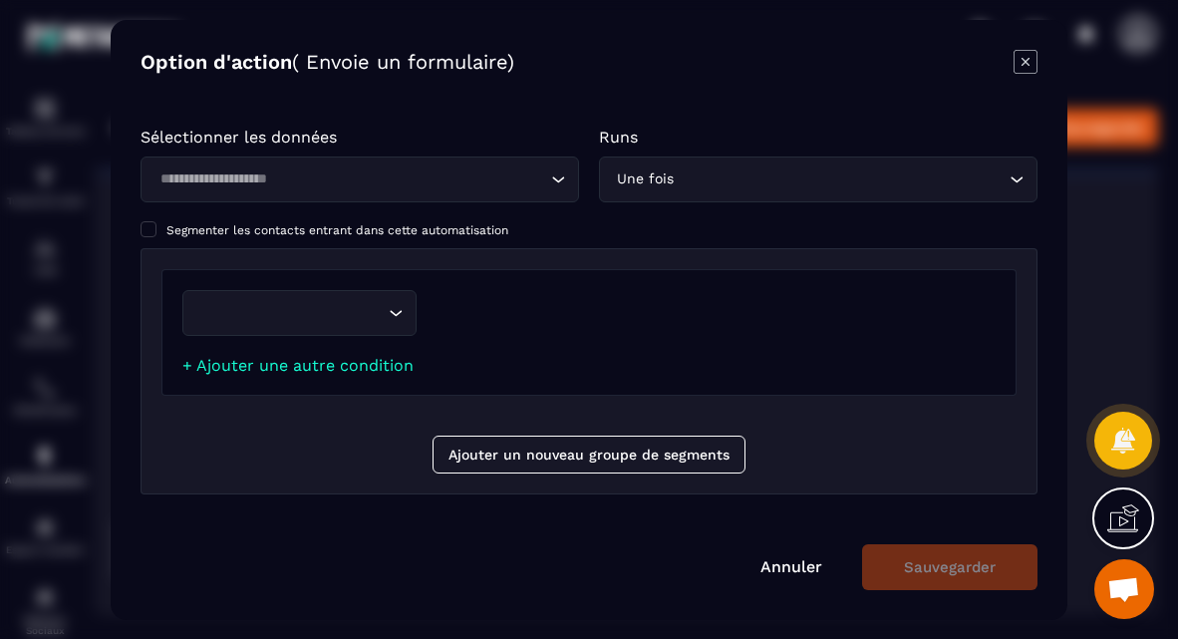
click at [243, 309] on input "Search for option" at bounding box center [289, 313] width 188 height 22
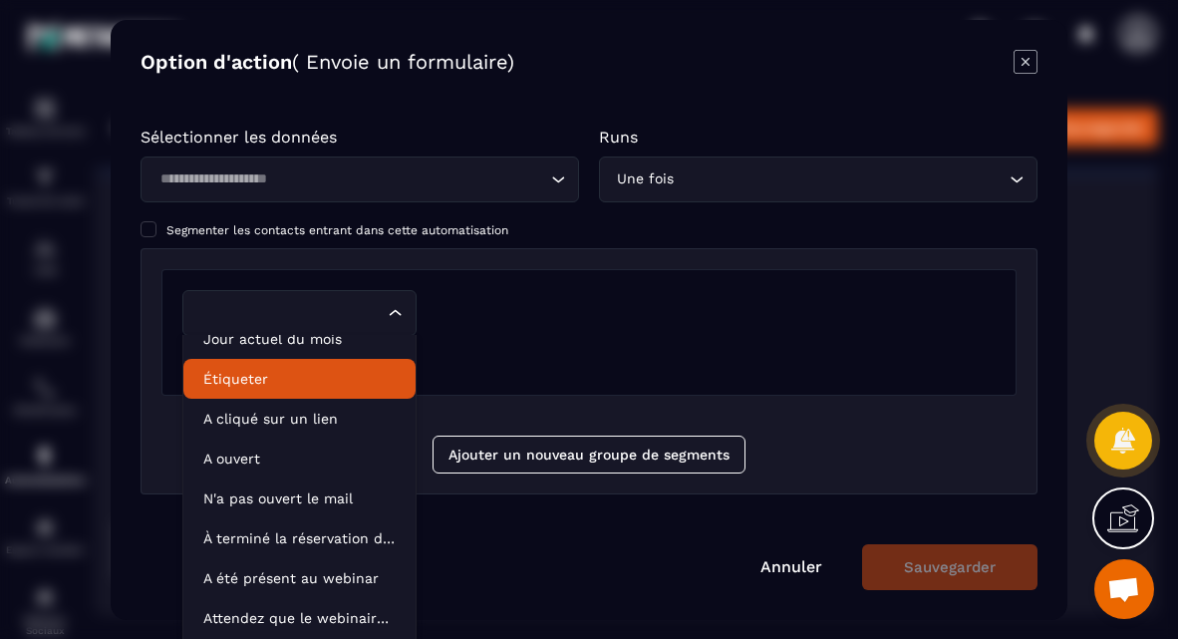
scroll to position [101, 0]
click at [543, 334] on div "Modal window" at bounding box center [710, 313] width 569 height 46
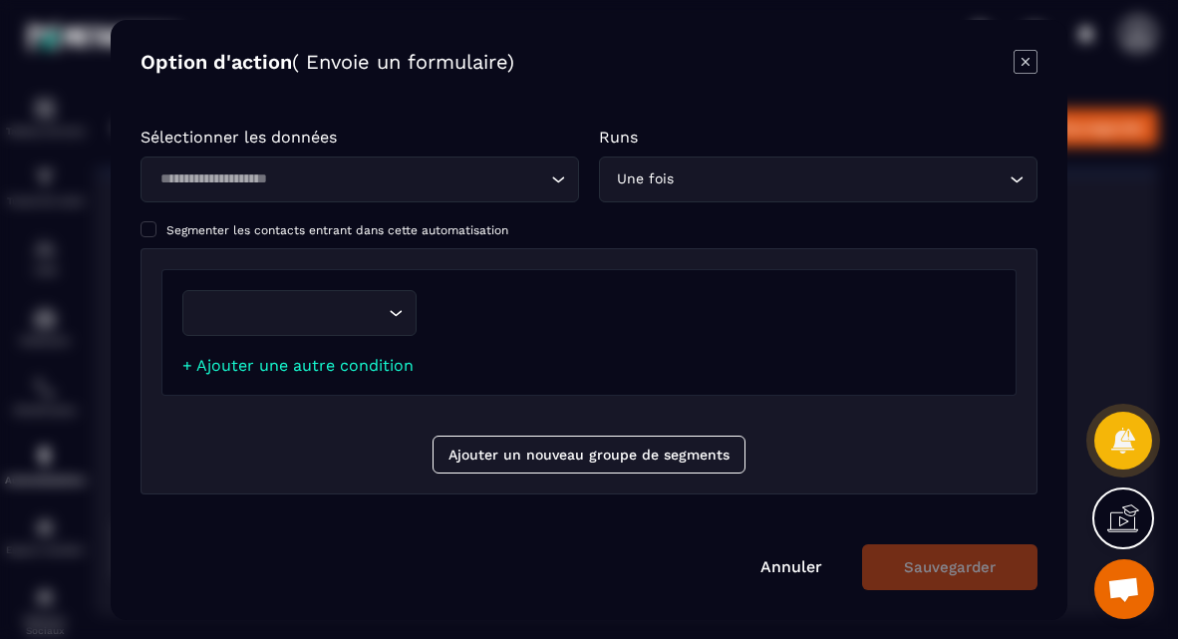
click at [1033, 63] on icon "Modal window" at bounding box center [1025, 62] width 24 height 24
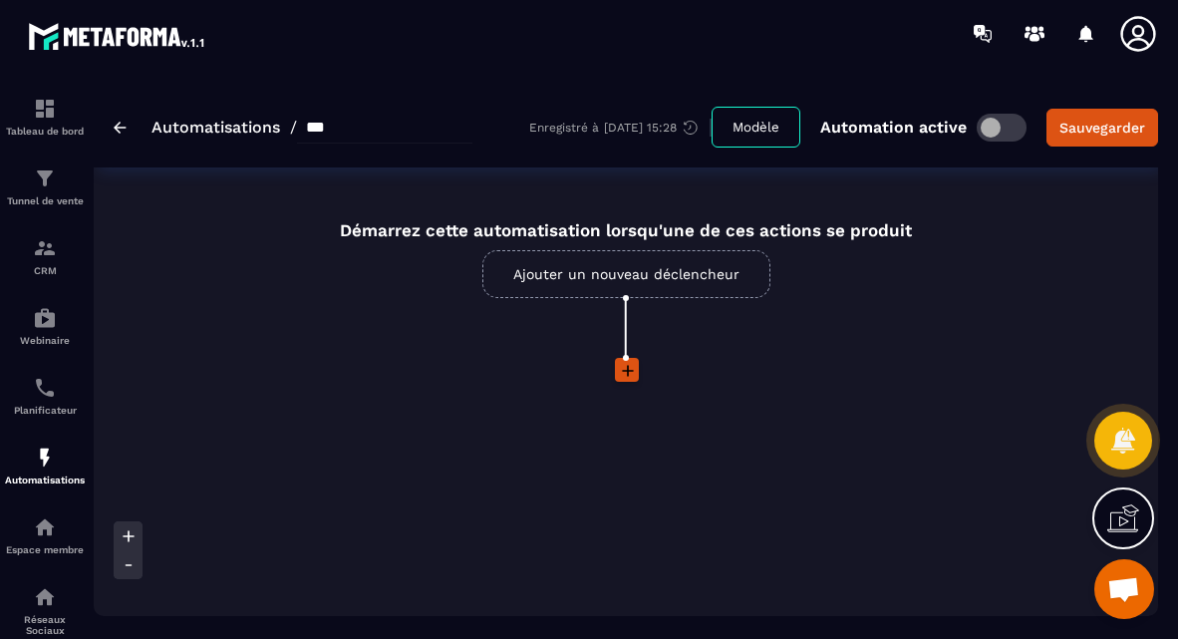
click at [996, 126] on span at bounding box center [1001, 128] width 50 height 28
click at [116, 130] on img at bounding box center [120, 128] width 13 height 12
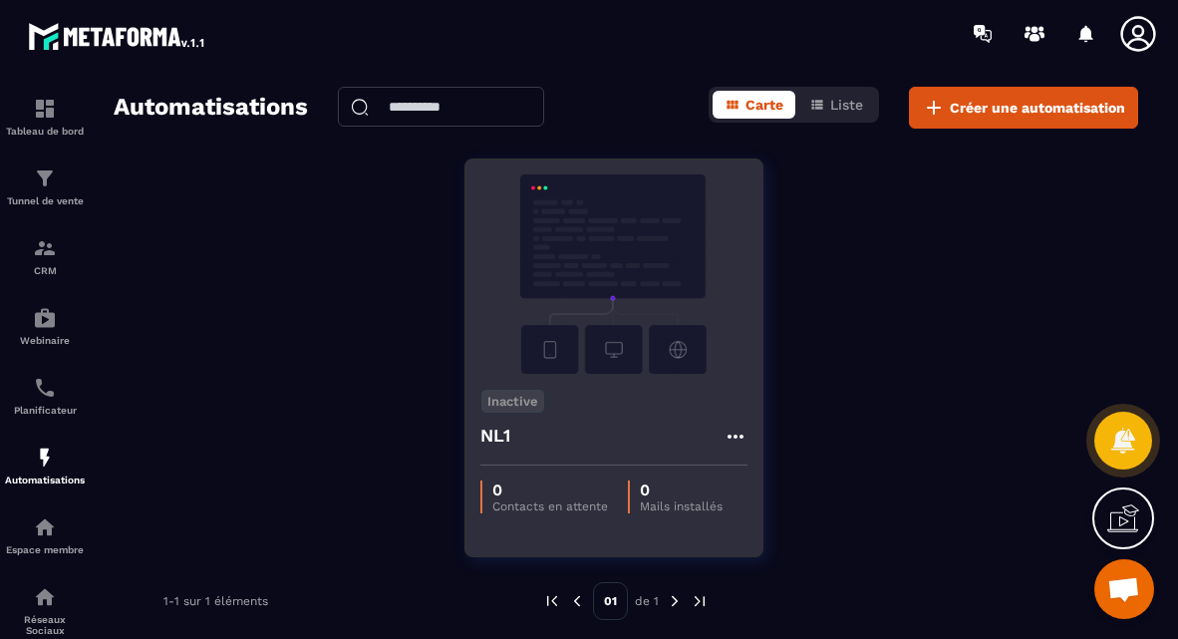
click at [517, 427] on div "NL1" at bounding box center [613, 441] width 267 height 48
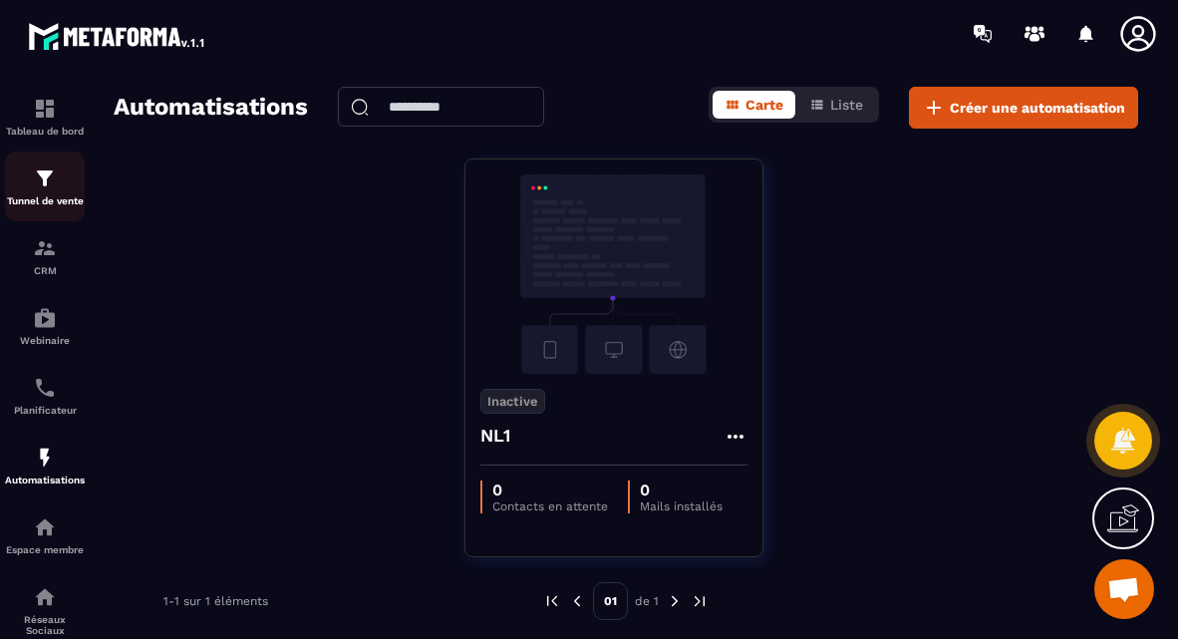
click at [37, 175] on img at bounding box center [45, 178] width 24 height 24
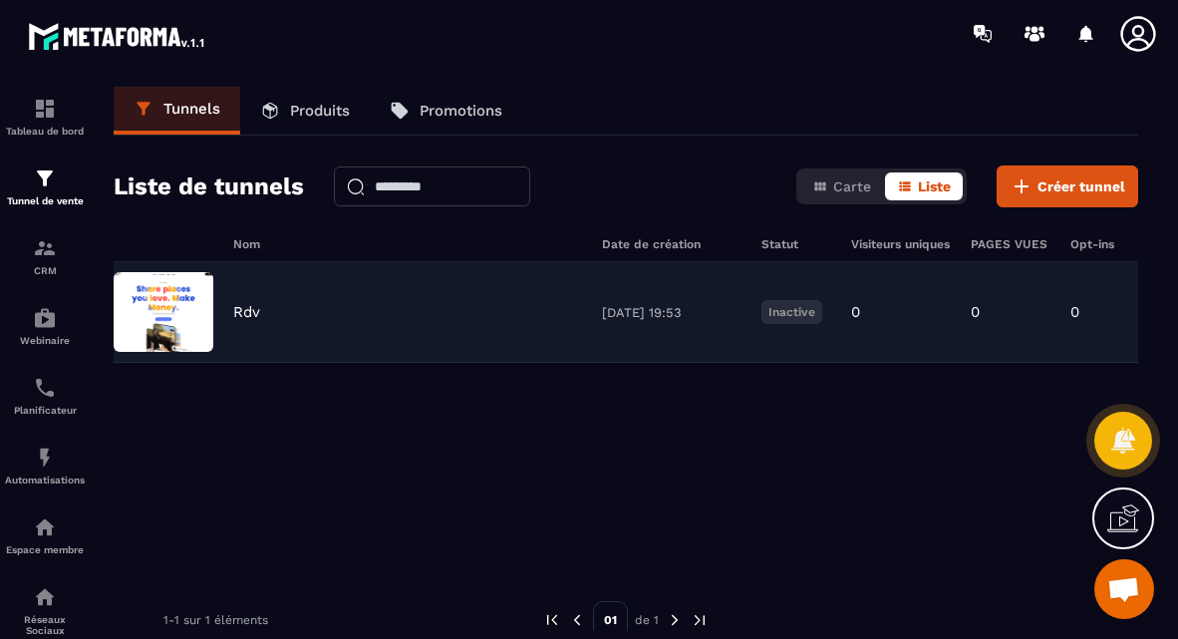
click at [628, 311] on p "[DATE] 19:53" at bounding box center [671, 312] width 139 height 15
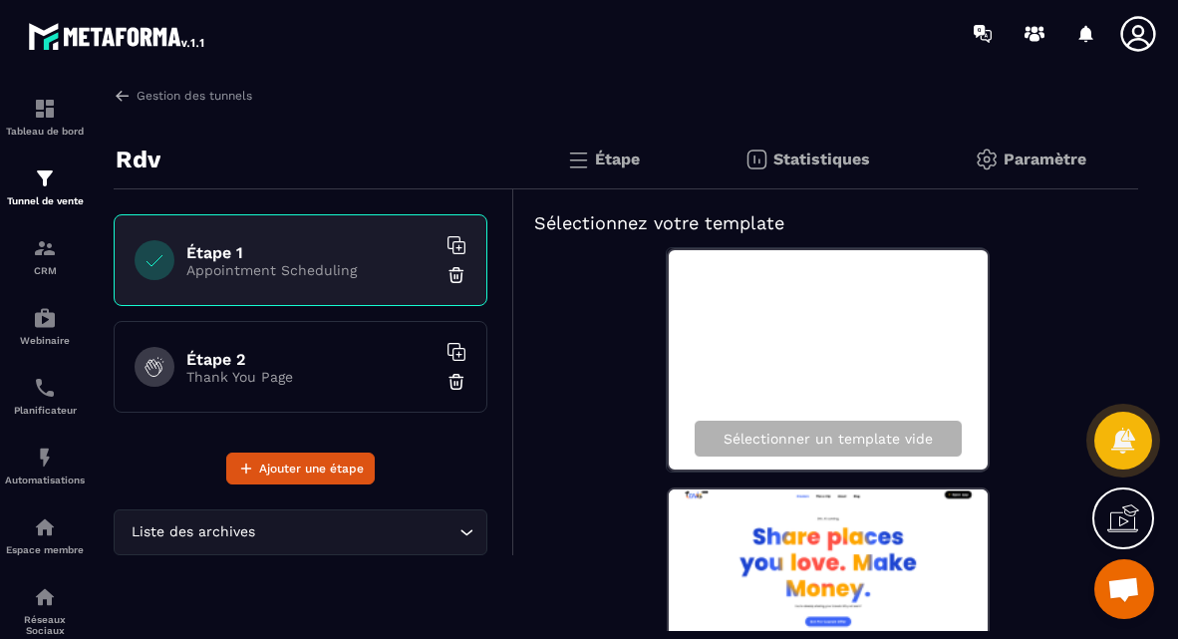
click at [292, 252] on h6 "Étape 1" at bounding box center [310, 252] width 249 height 19
click at [774, 328] on div "Sélectionner un template vide" at bounding box center [828, 359] width 323 height 223
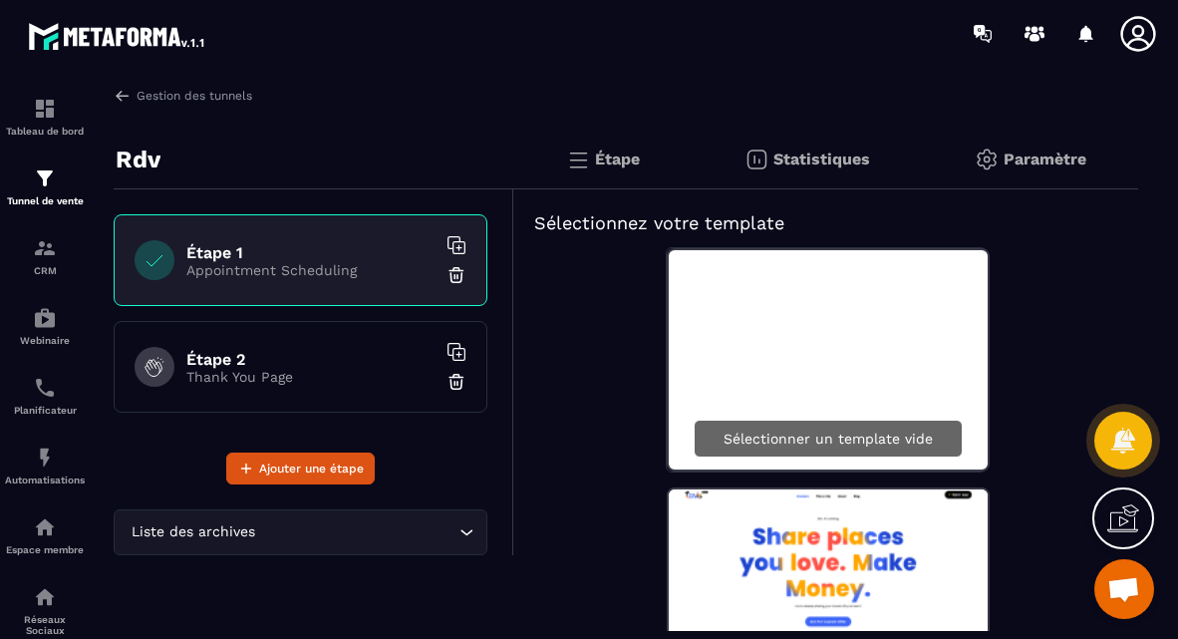
click at [786, 449] on div "Sélectionner un template vide" at bounding box center [827, 438] width 269 height 38
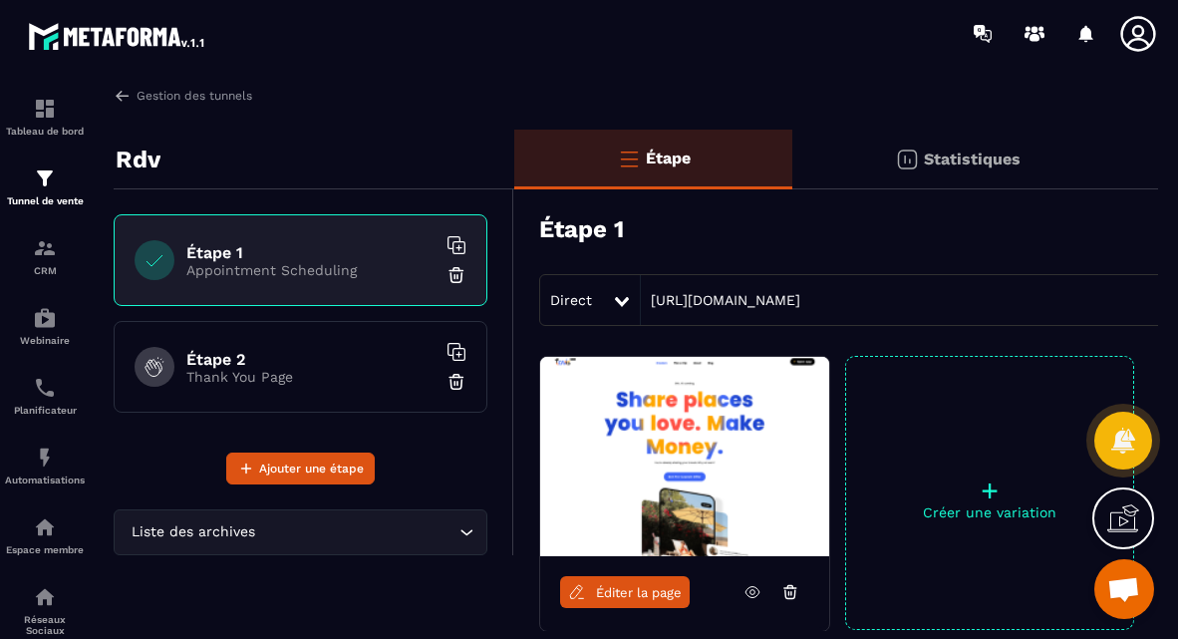
click at [458, 275] on img at bounding box center [456, 275] width 20 height 20
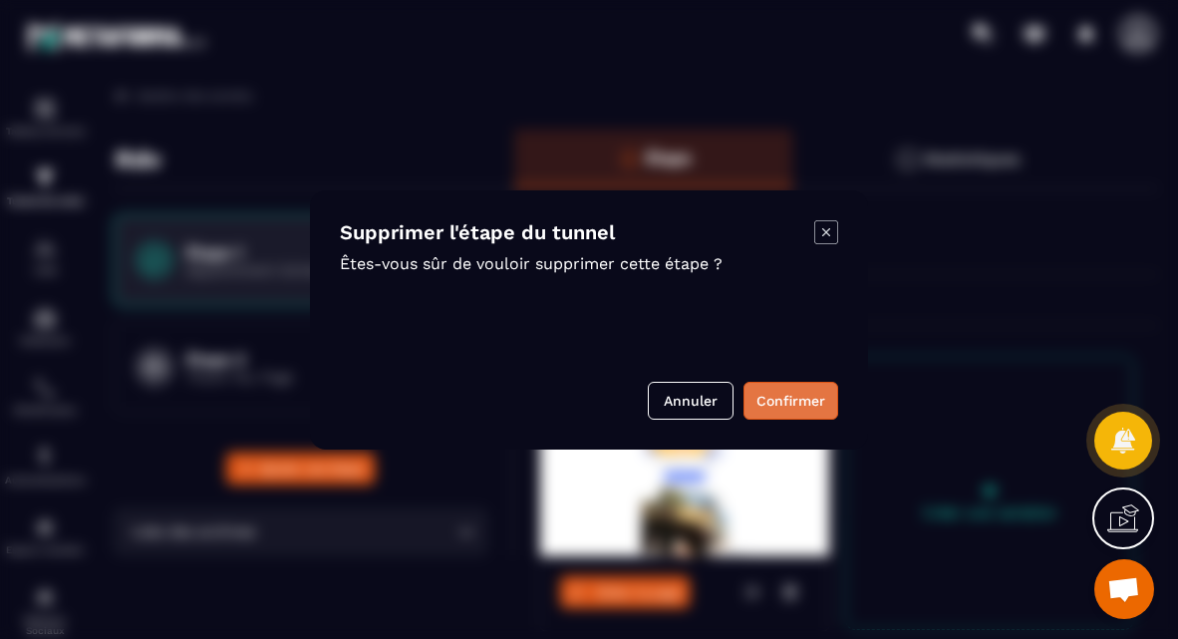
click at [803, 399] on button "Confirmer" at bounding box center [790, 401] width 95 height 38
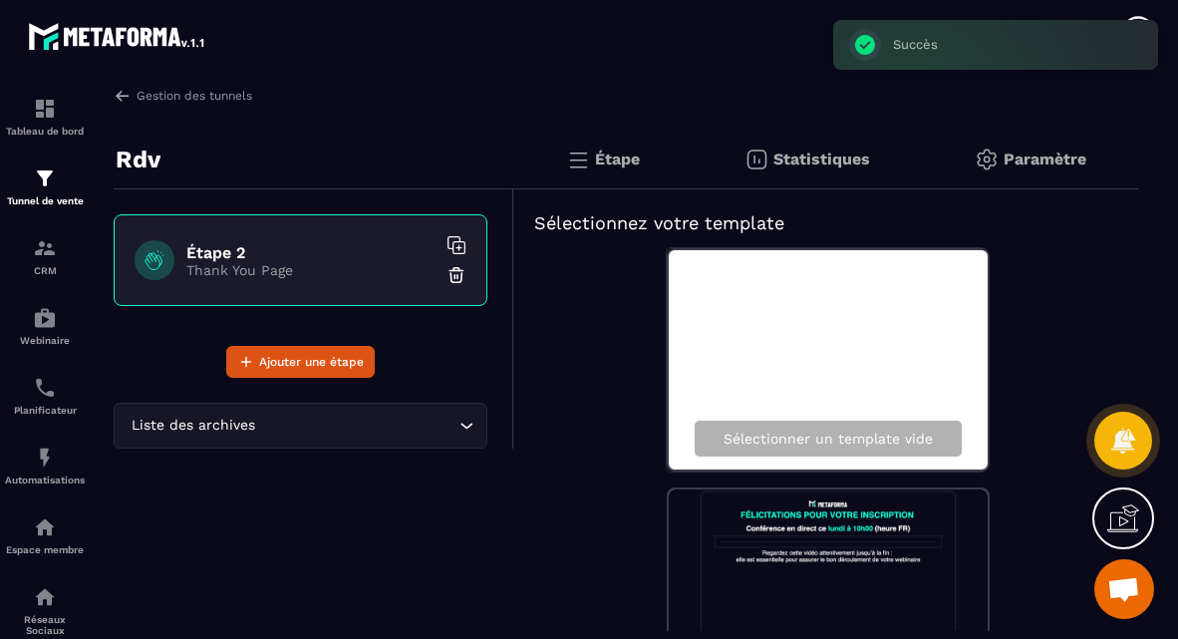
click at [452, 276] on img at bounding box center [456, 275] width 20 height 20
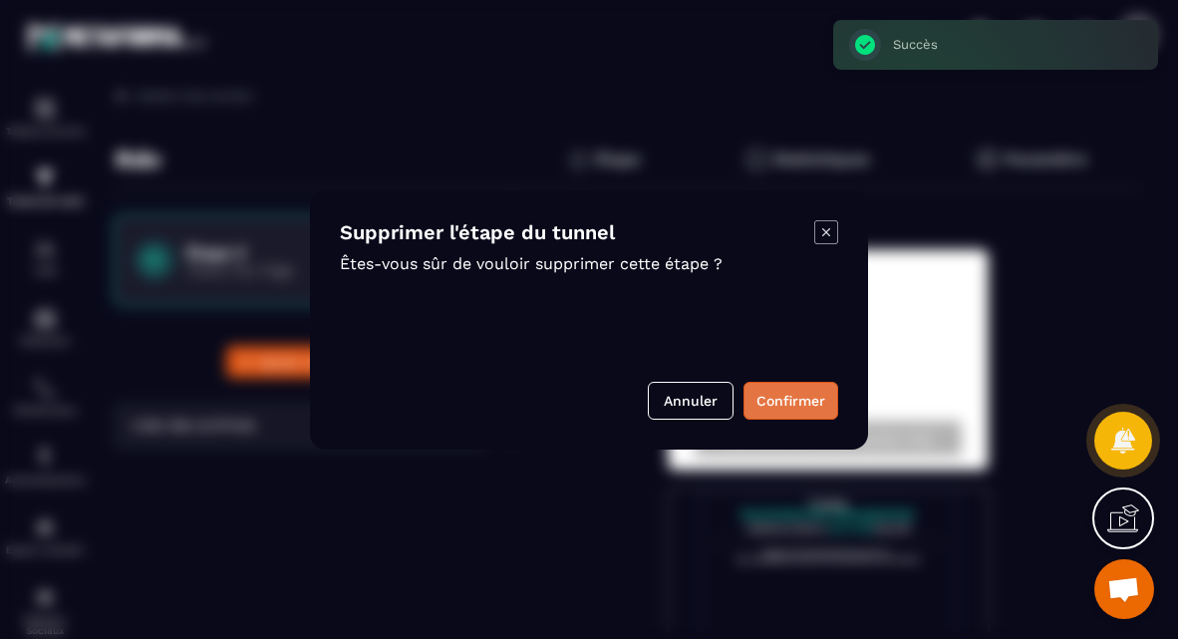
click at [821, 408] on button "Confirmer" at bounding box center [790, 401] width 95 height 38
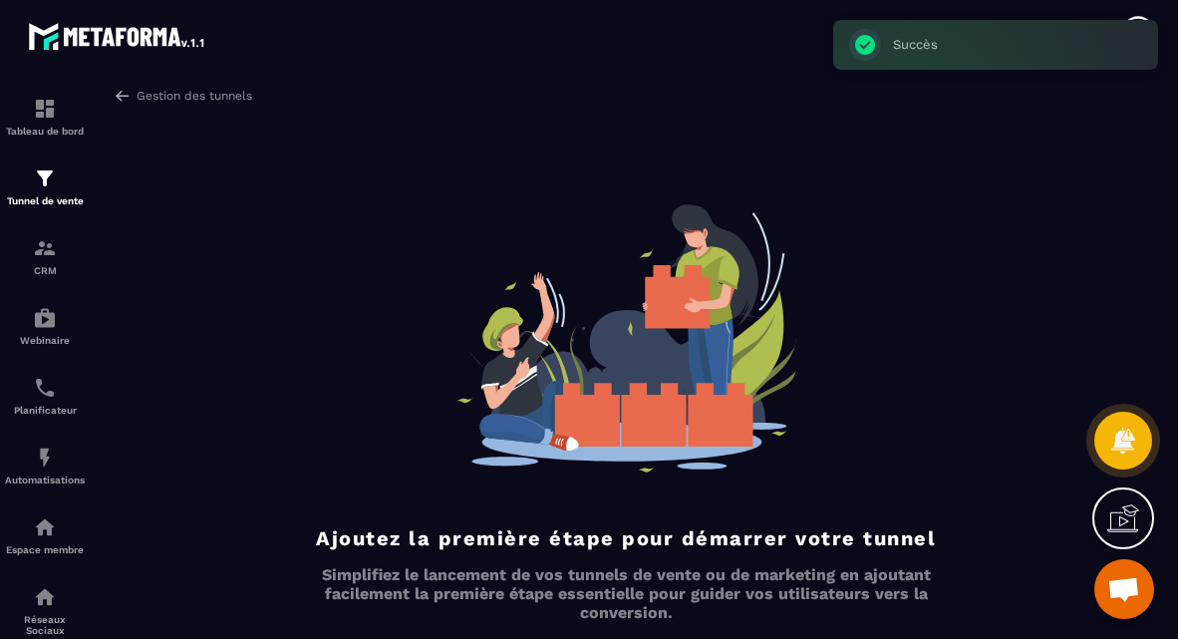
click at [966, 224] on div "Ajoutez la première étape pour démarrer votre tunnel Simplifiez le lancement de…" at bounding box center [626, 448] width 1024 height 489
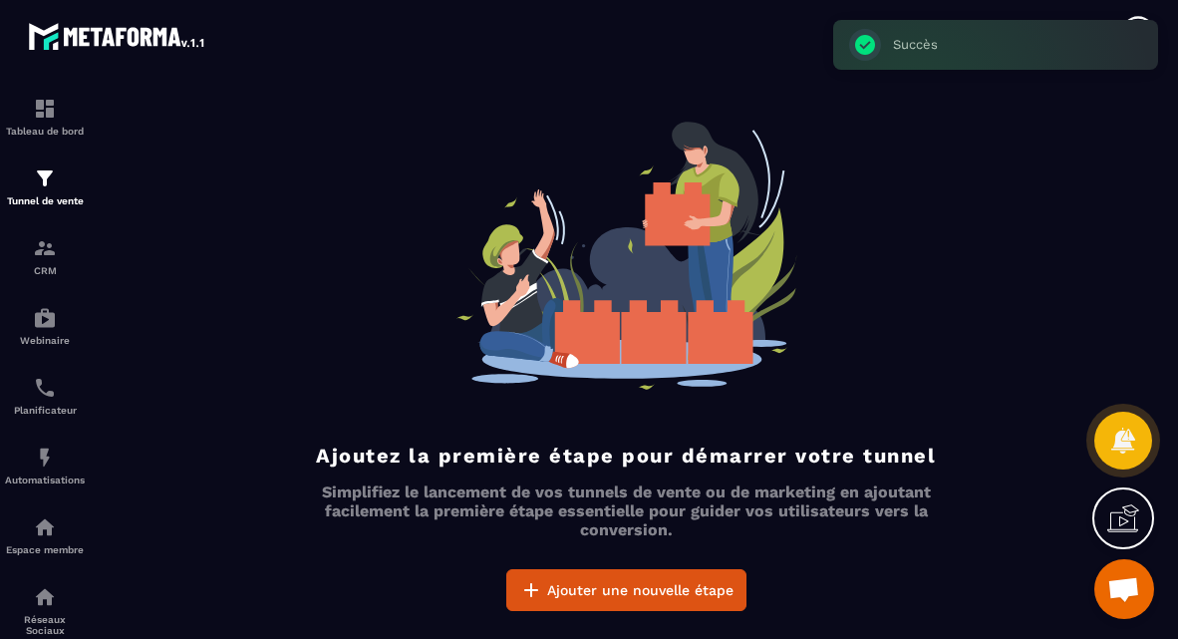
scroll to position [83, 0]
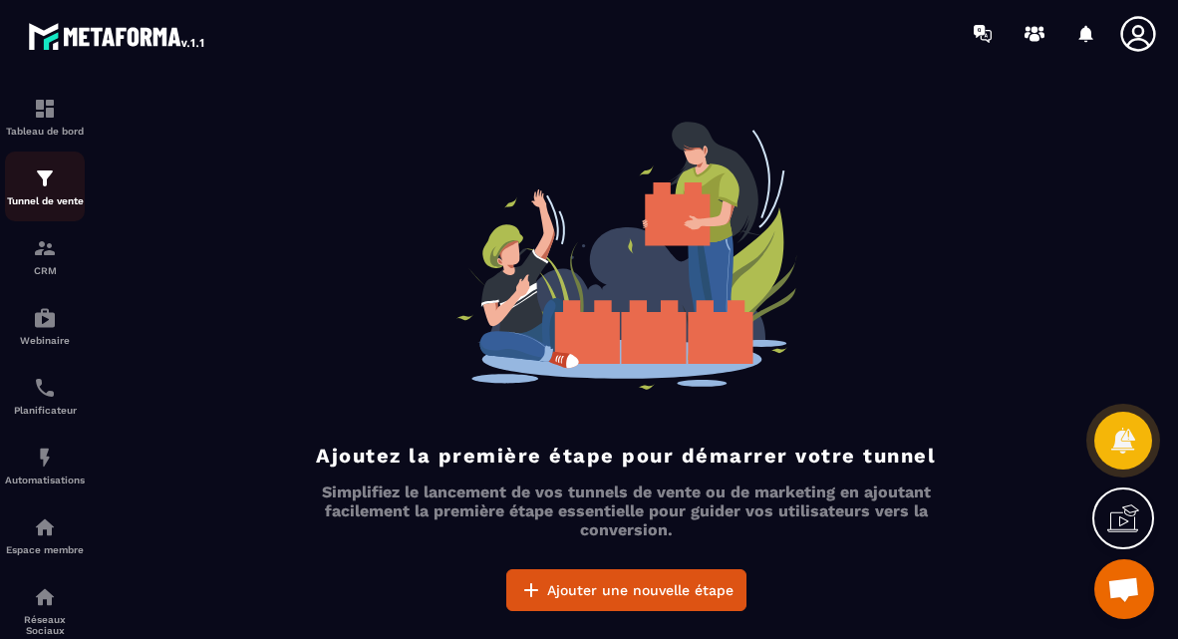
click at [51, 176] on img at bounding box center [45, 178] width 24 height 24
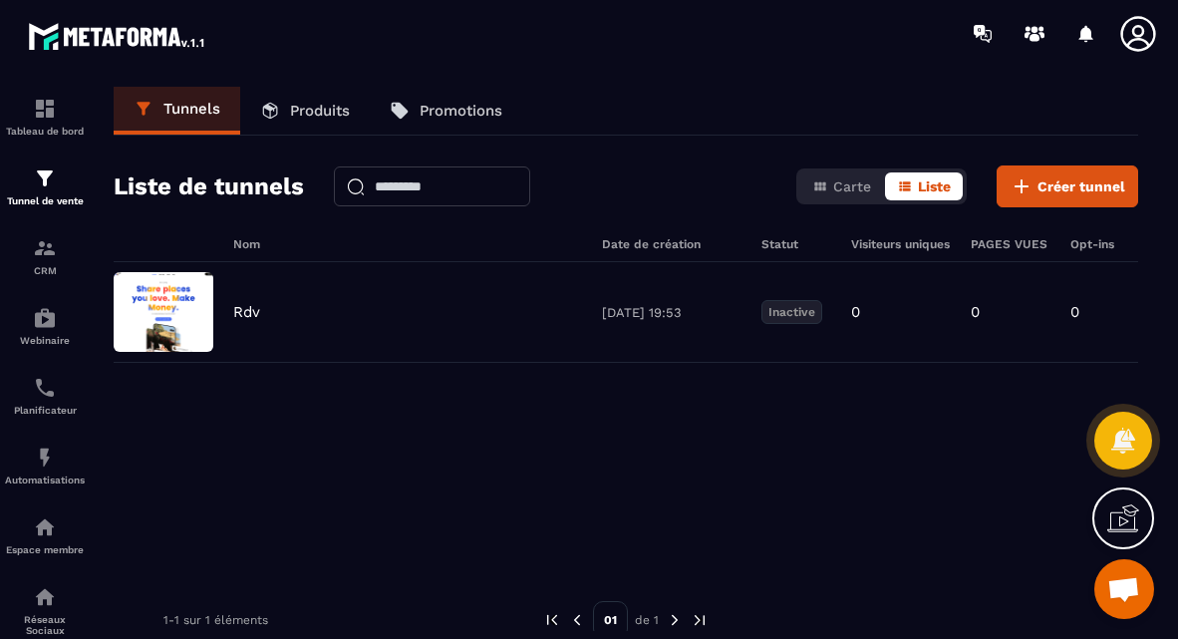
click at [173, 306] on img at bounding box center [164, 312] width 100 height 80
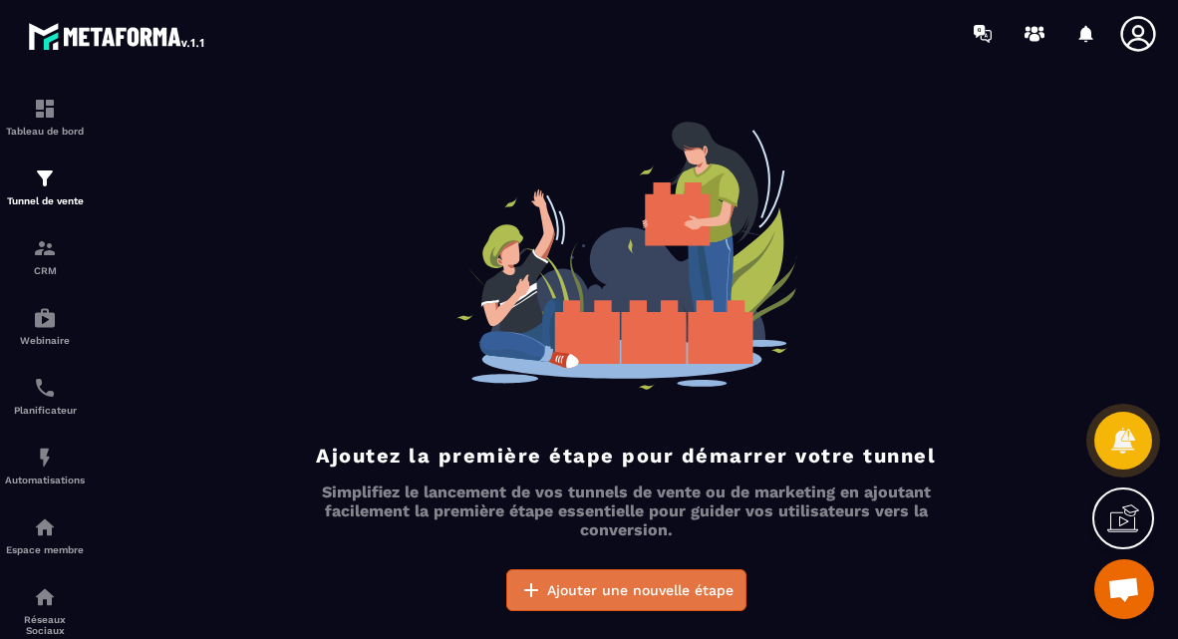
click at [551, 580] on span "Ajouter une nouvelle étape" at bounding box center [640, 590] width 186 height 20
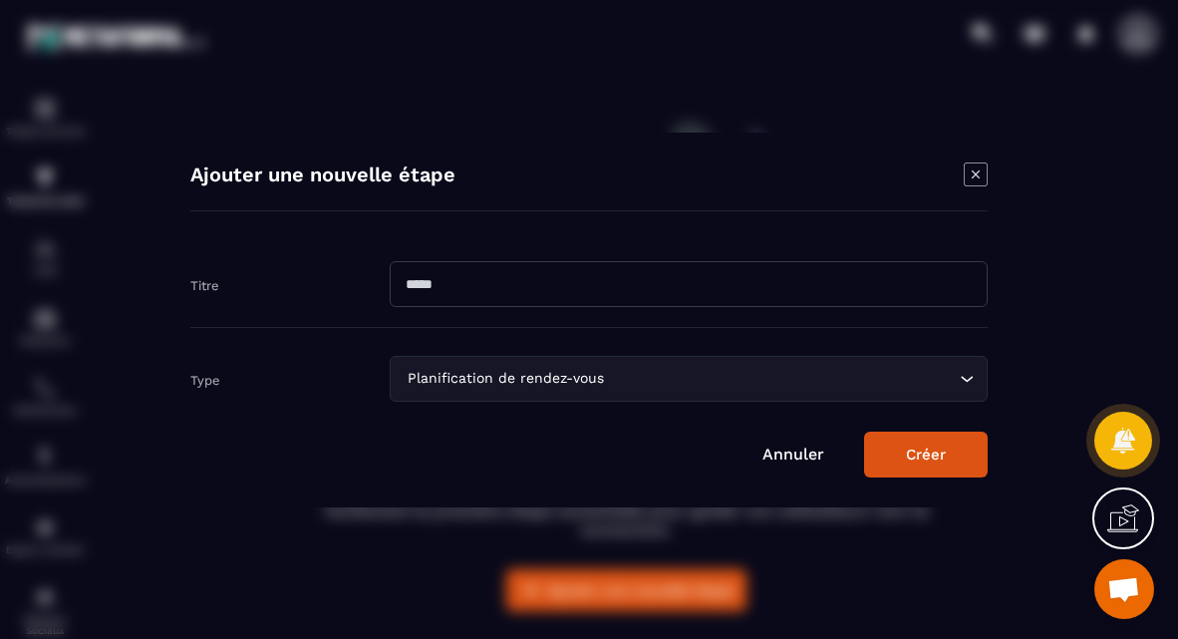
click at [478, 283] on input "Modal window" at bounding box center [689, 284] width 598 height 46
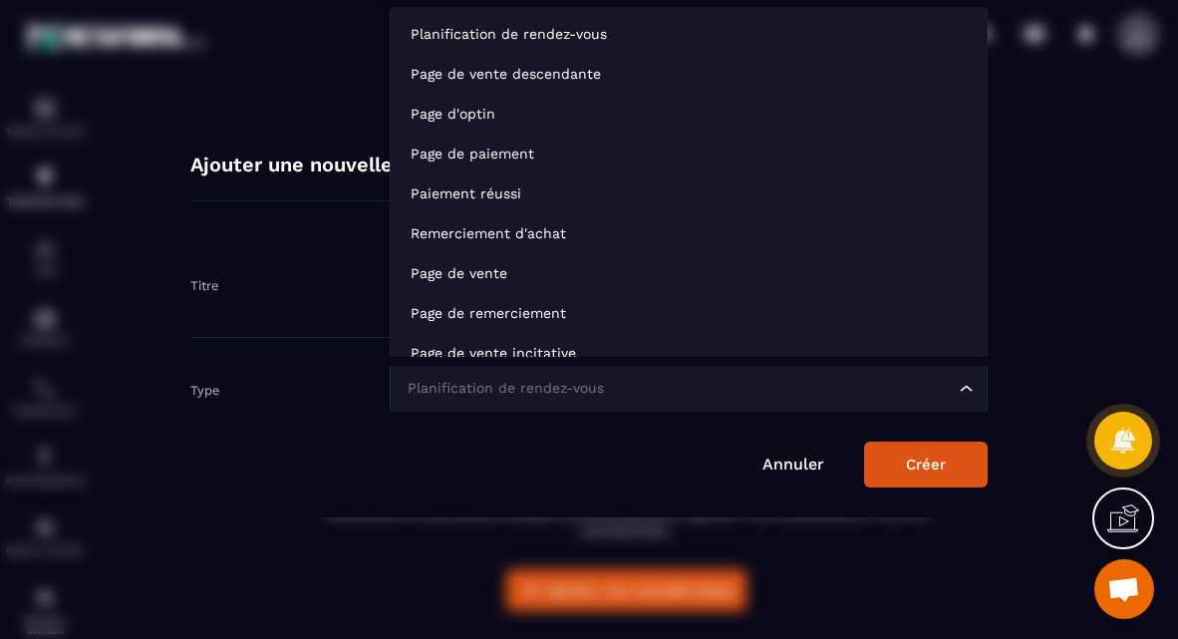
click at [509, 383] on div "Planification de rendez-vous" at bounding box center [679, 389] width 556 height 22
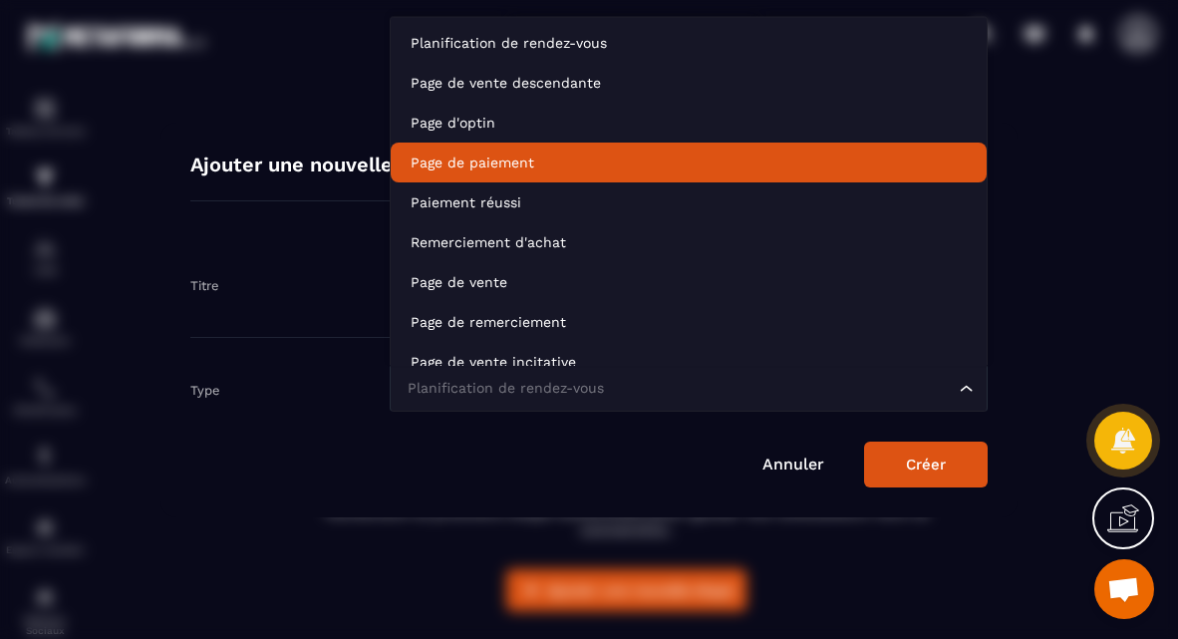
scroll to position [0, 0]
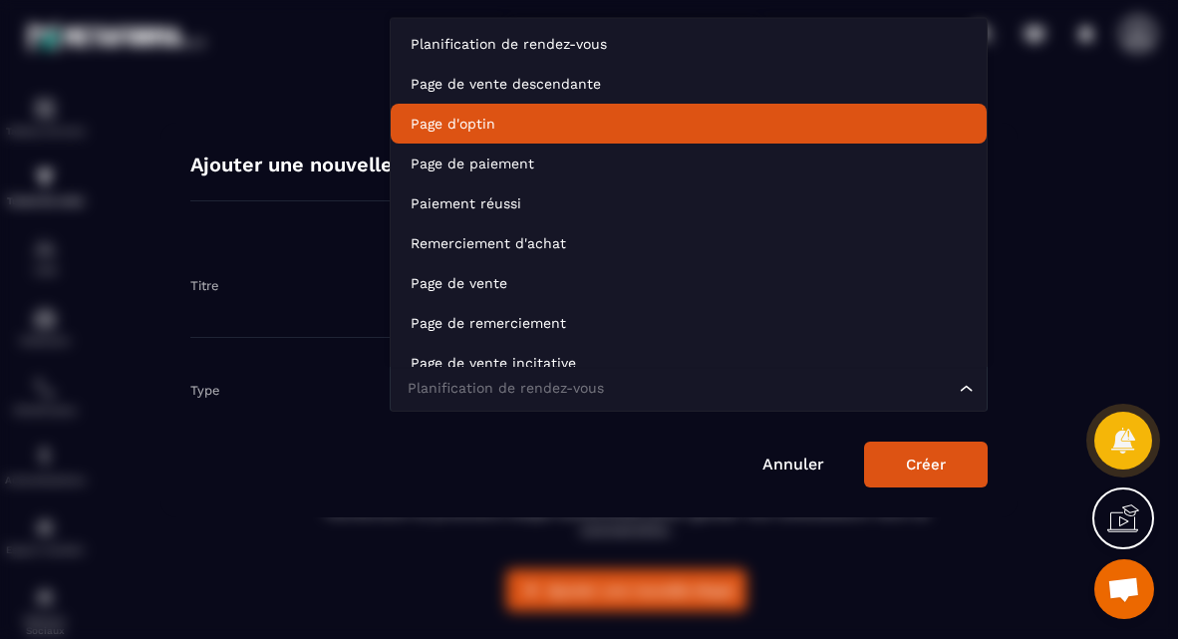
click at [499, 117] on p "Page d'optin" at bounding box center [689, 124] width 556 height 20
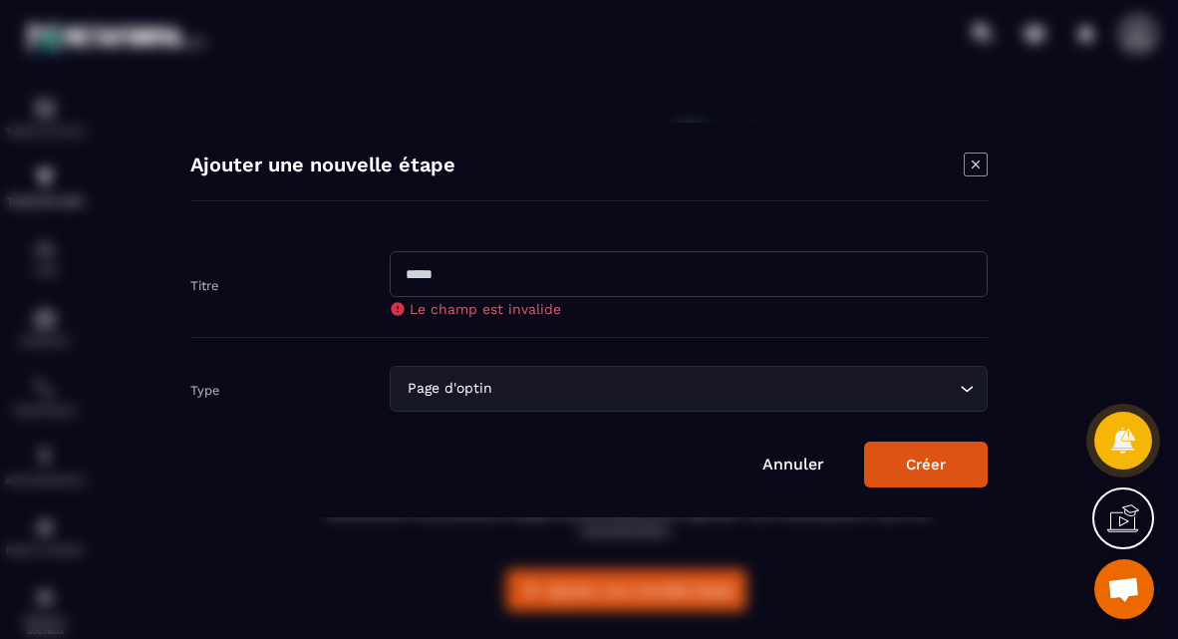
click at [483, 277] on input "Modal window" at bounding box center [689, 274] width 598 height 46
type input "**********"
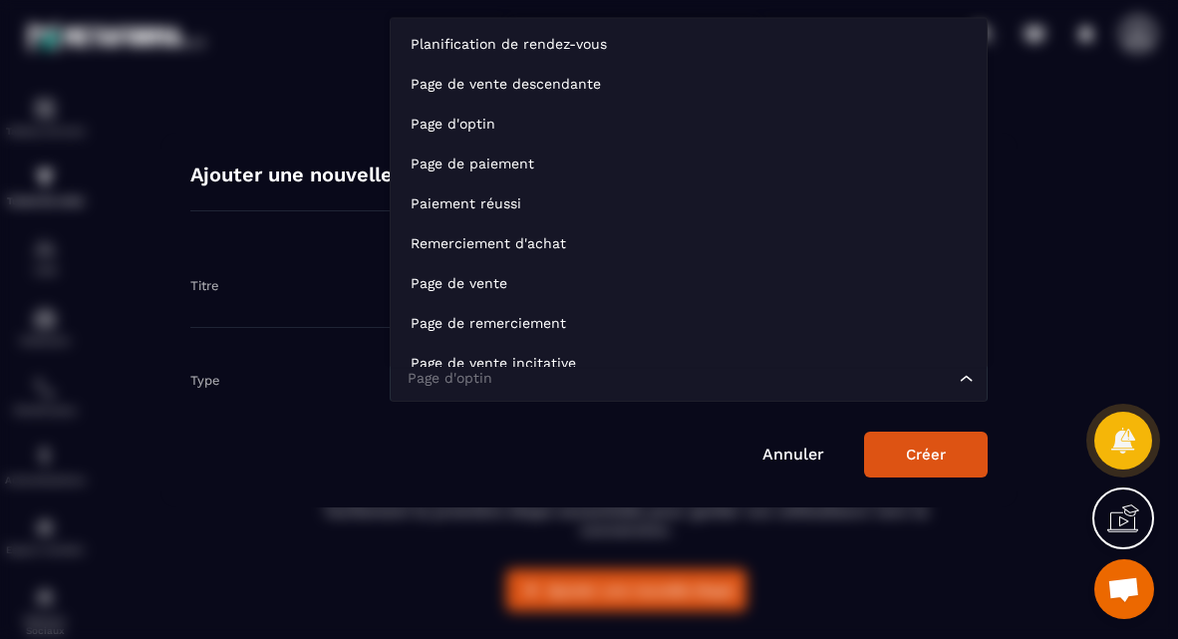
click at [480, 389] on div "Page d'optin" at bounding box center [679, 379] width 556 height 22
click at [390, 498] on div "**********" at bounding box center [588, 320] width 857 height 375
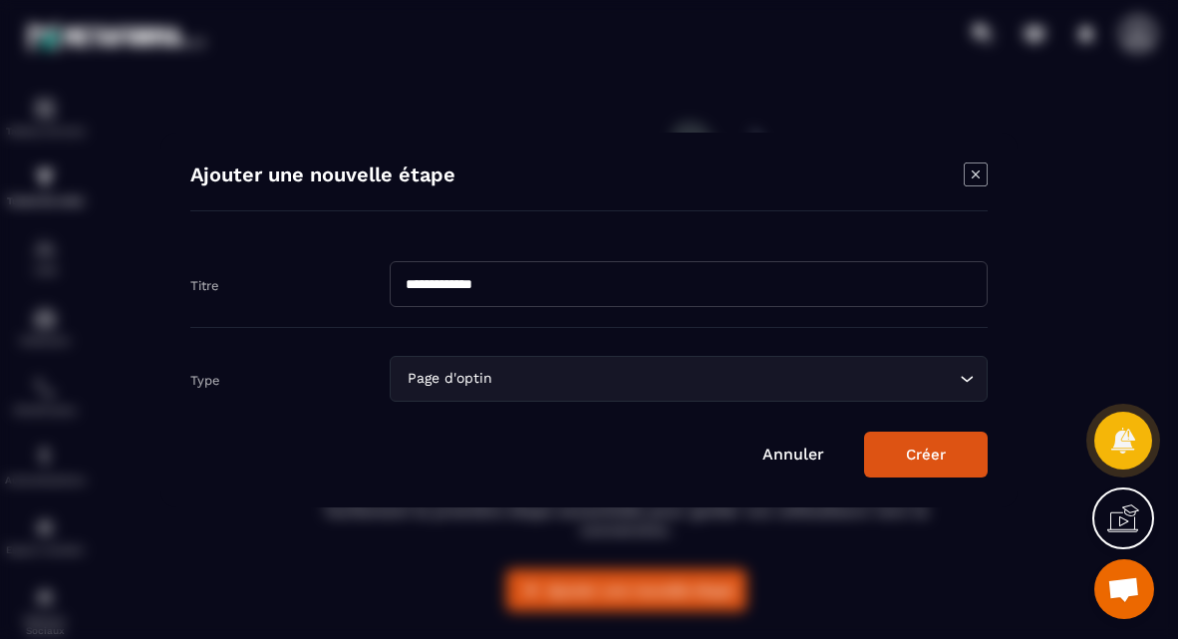
click at [928, 456] on button "Créer" at bounding box center [926, 454] width 124 height 46
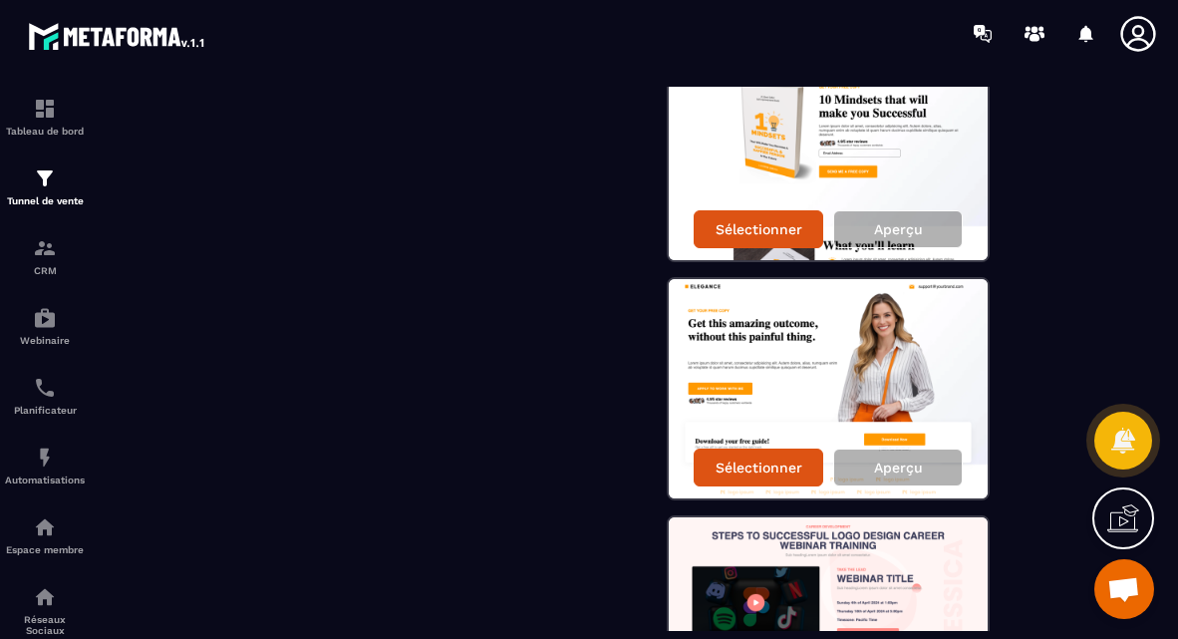
scroll to position [452, 0]
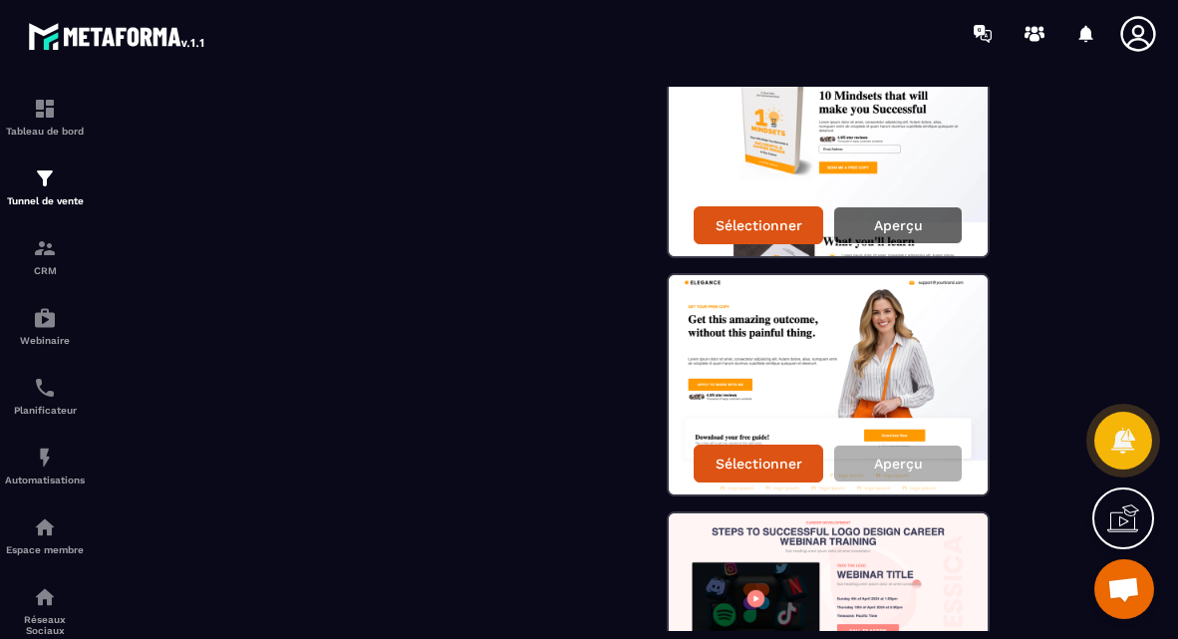
click at [940, 220] on div "Aperçu" at bounding box center [898, 225] width 130 height 38
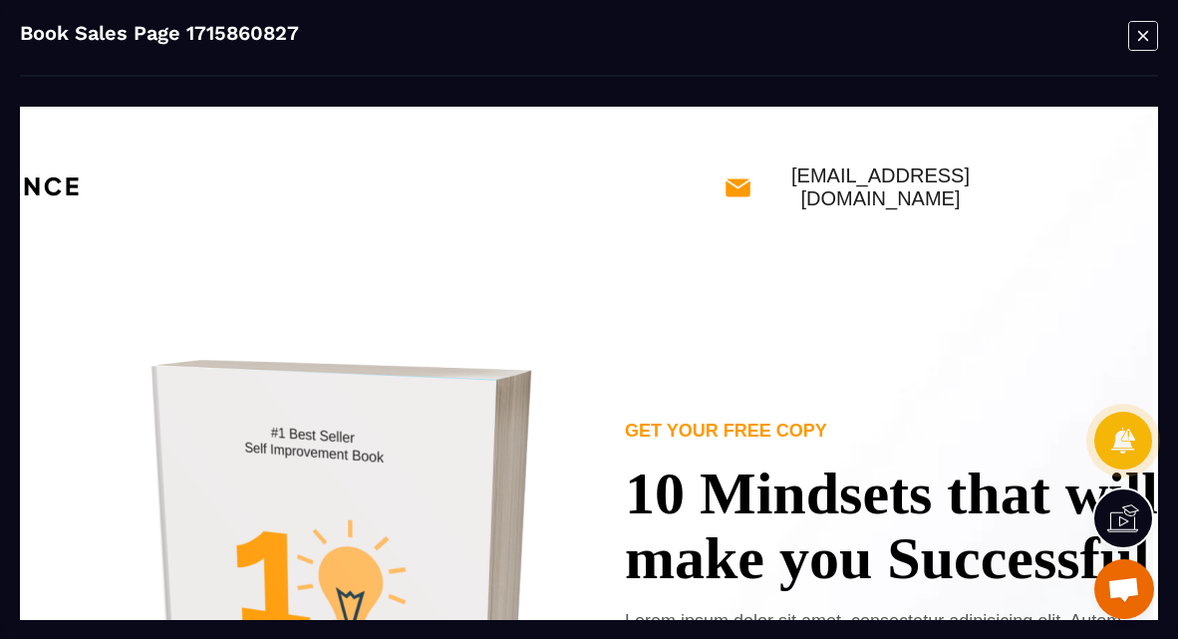
scroll to position [0, 246]
click at [1147, 33] on icon "Modal window" at bounding box center [1143, 35] width 30 height 31
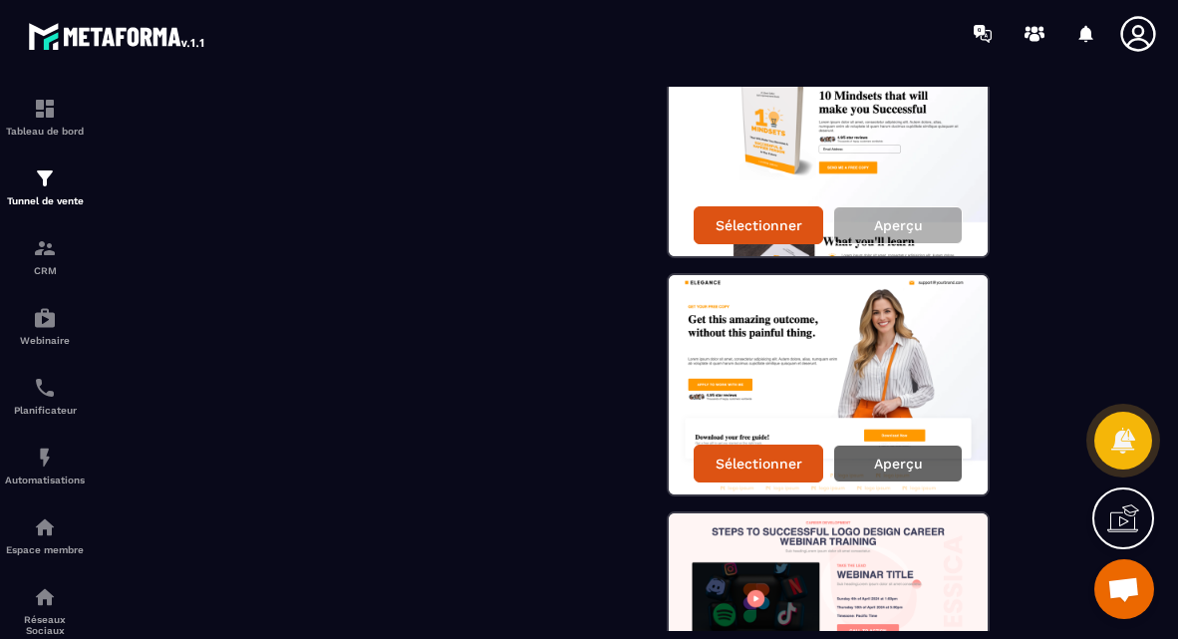
click at [920, 454] on div "Aperçu" at bounding box center [898, 463] width 130 height 38
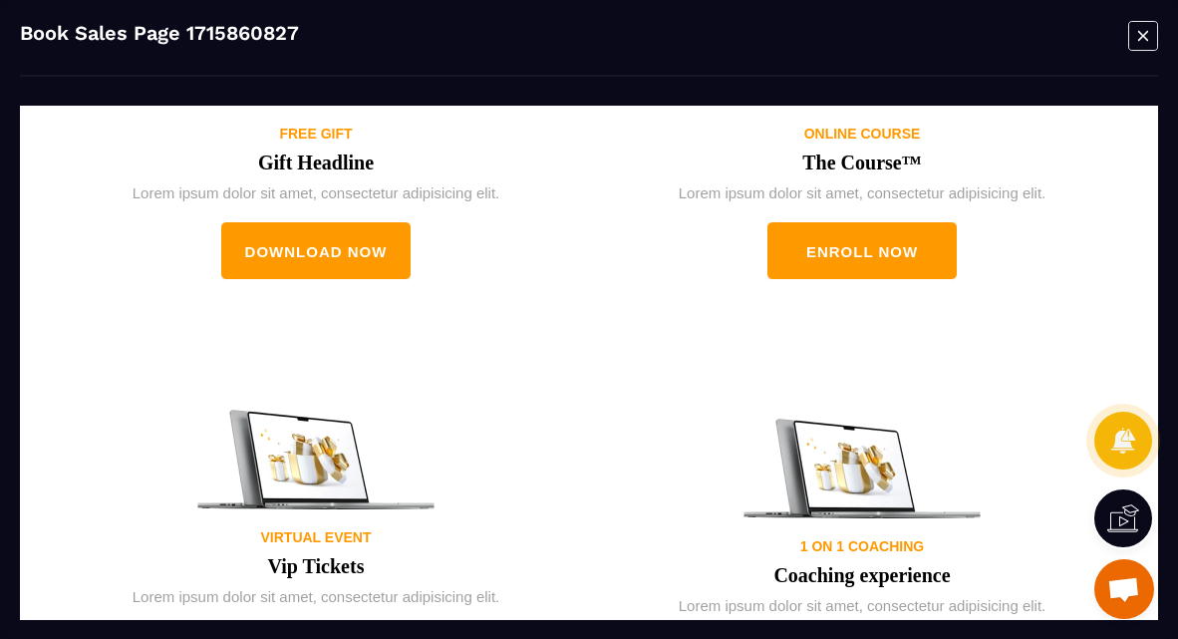
scroll to position [4192, 0]
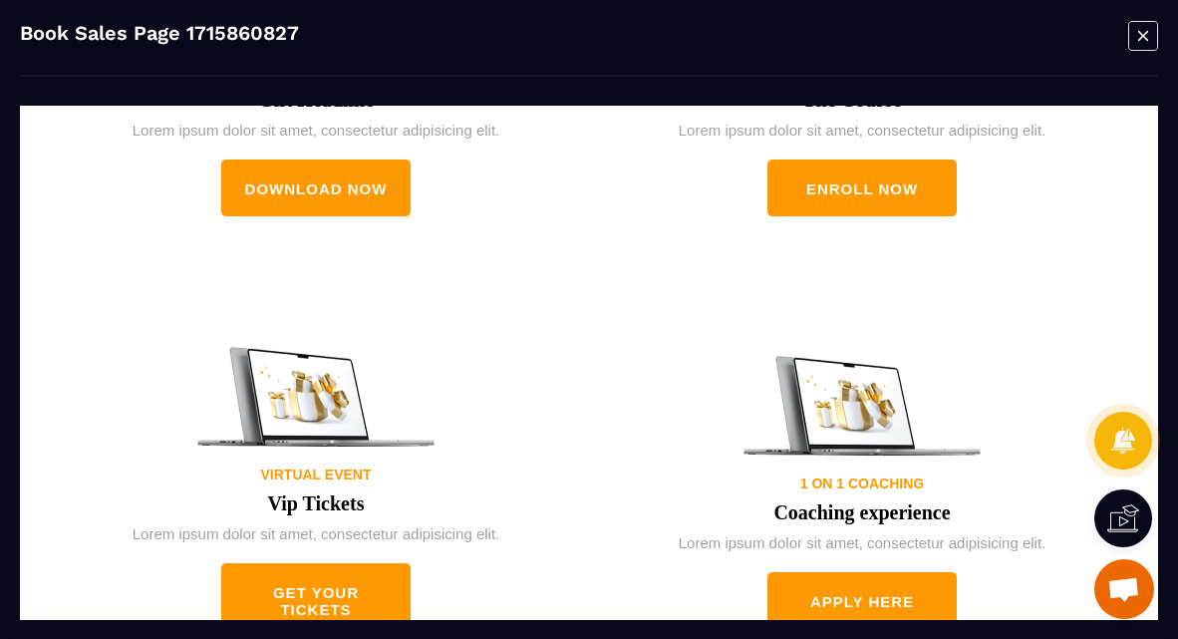
click at [1137, 38] on icon "Modal window" at bounding box center [1143, 35] width 30 height 31
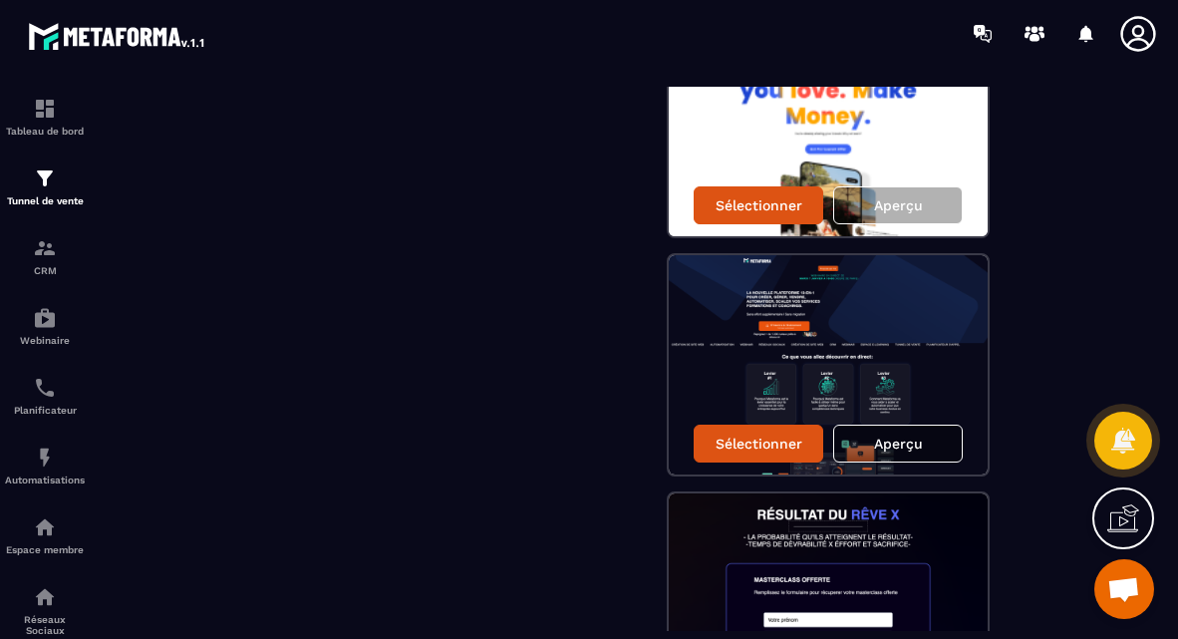
scroll to position [1688, 0]
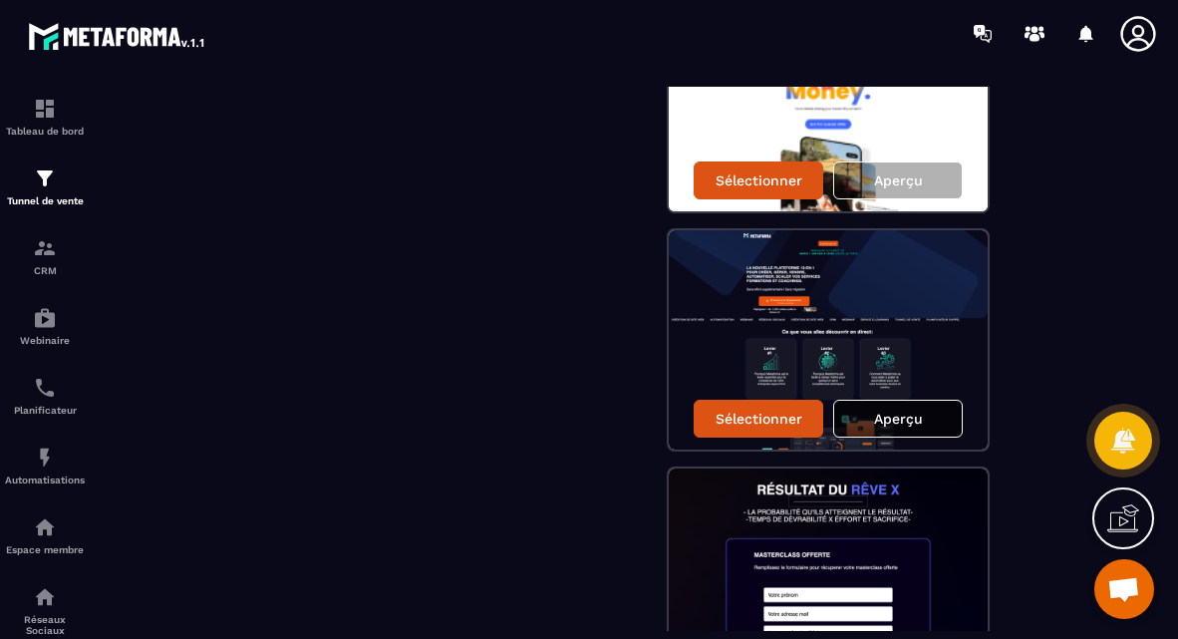
click at [872, 430] on div "Aperçu" at bounding box center [898, 419] width 130 height 38
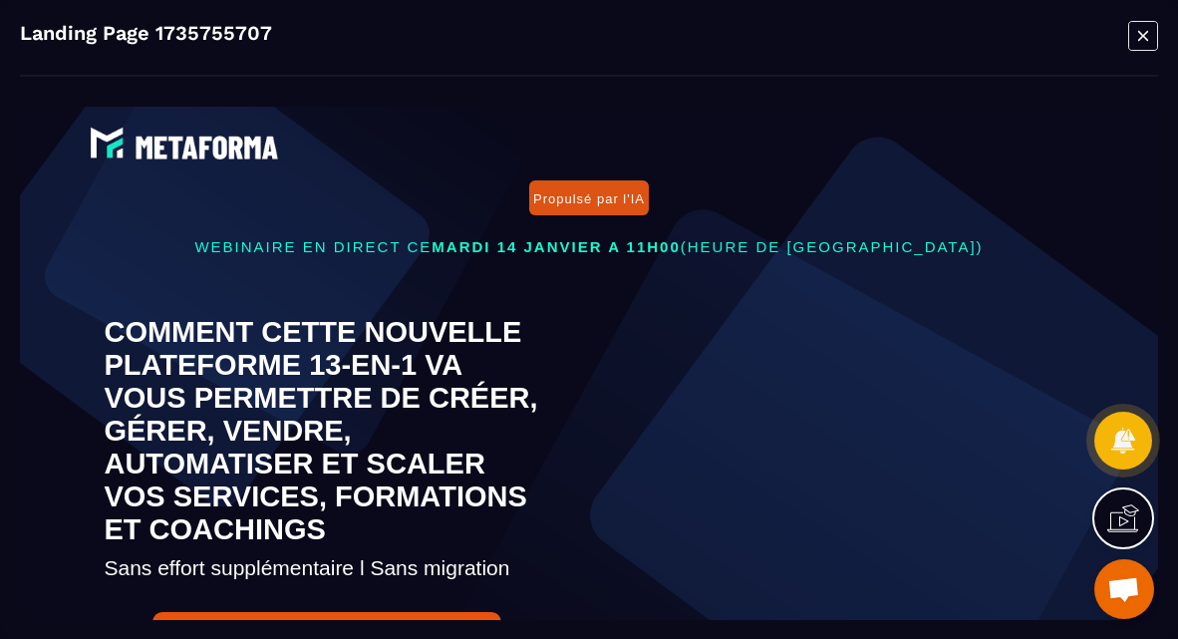
scroll to position [0, 0]
click at [1146, 37] on icon "Modal window" at bounding box center [1143, 35] width 30 height 31
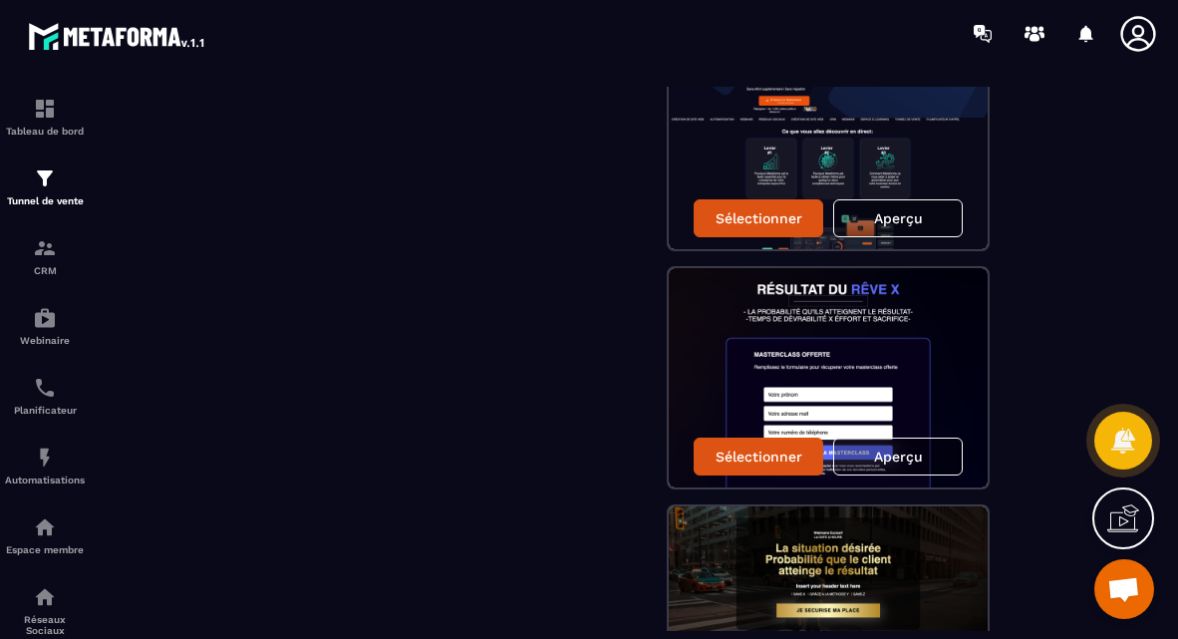
scroll to position [1914, 0]
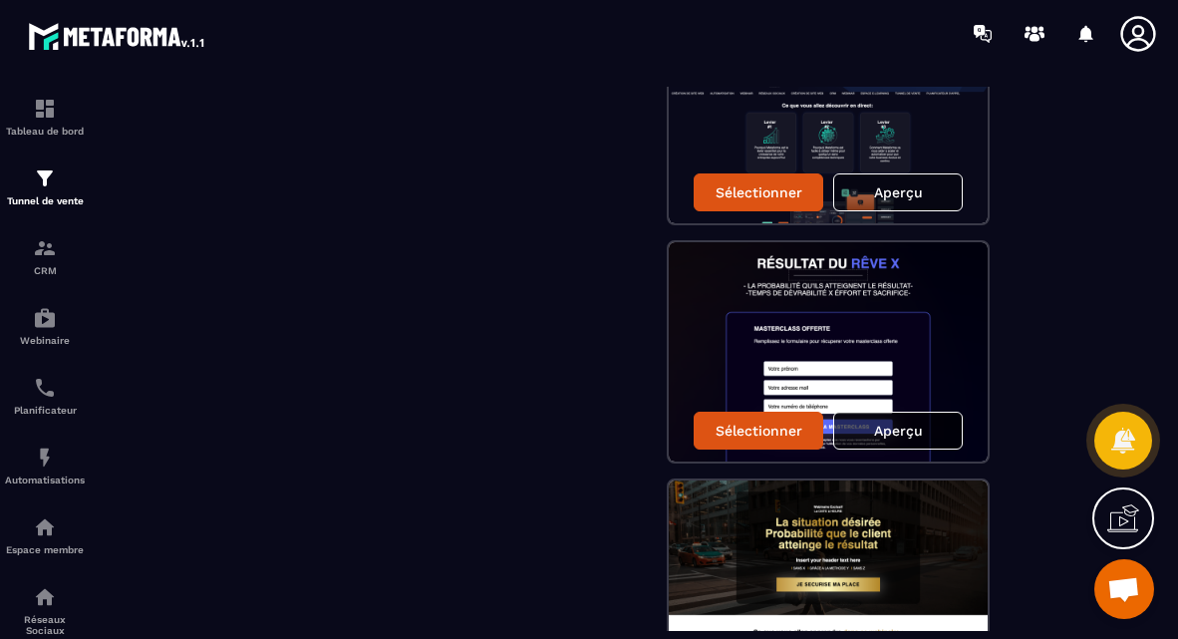
click at [875, 436] on p "Aperçu" at bounding box center [898, 430] width 49 height 16
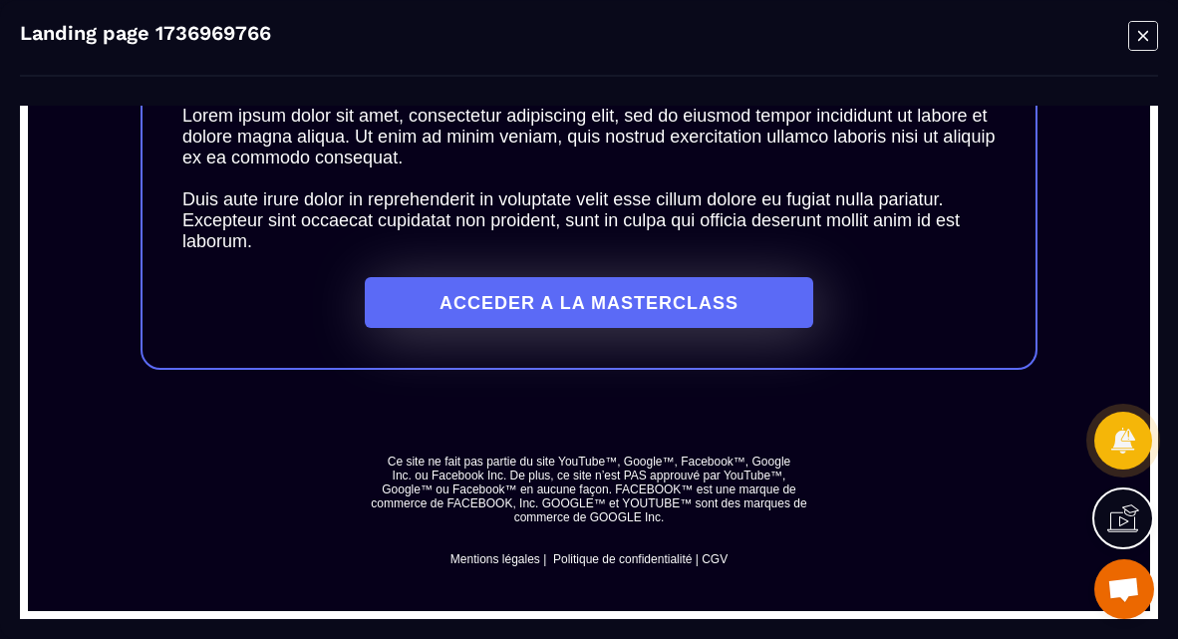
scroll to position [0, 0]
click at [1151, 30] on icon "Modal window" at bounding box center [1143, 35] width 30 height 31
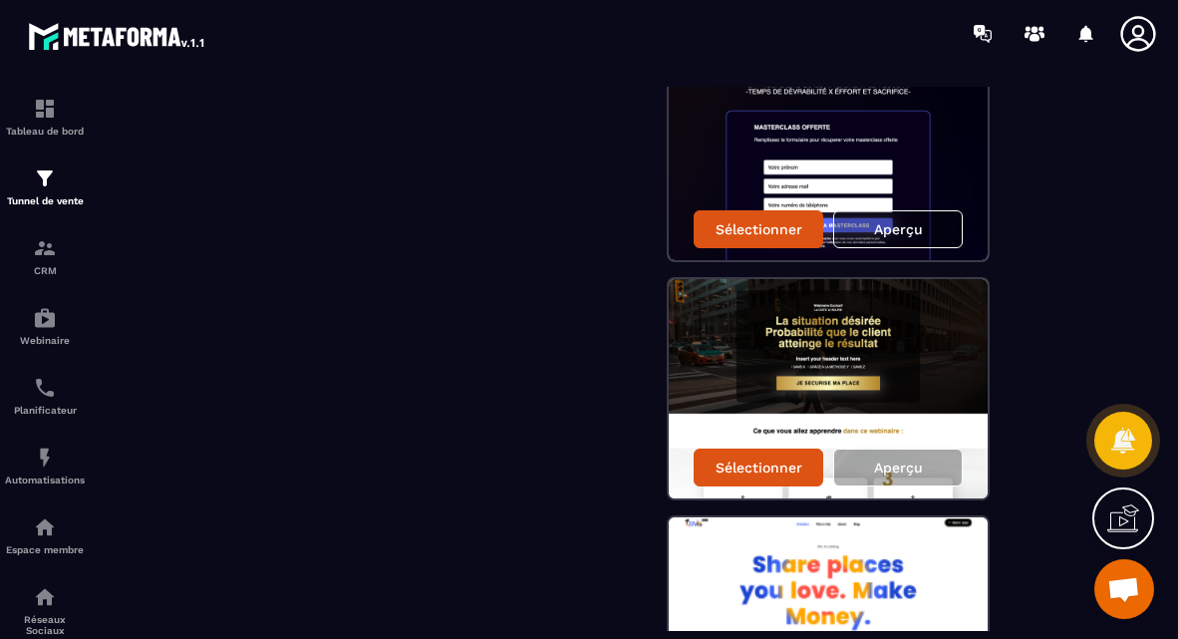
scroll to position [2127, 0]
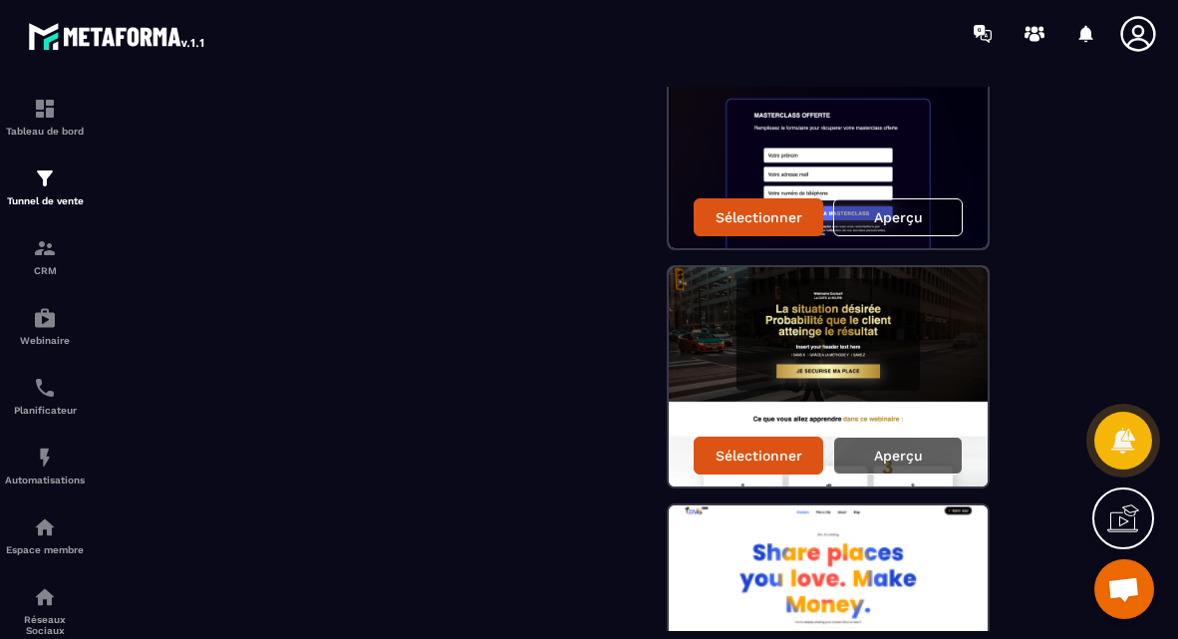
click at [902, 468] on div "Aperçu" at bounding box center [898, 455] width 130 height 38
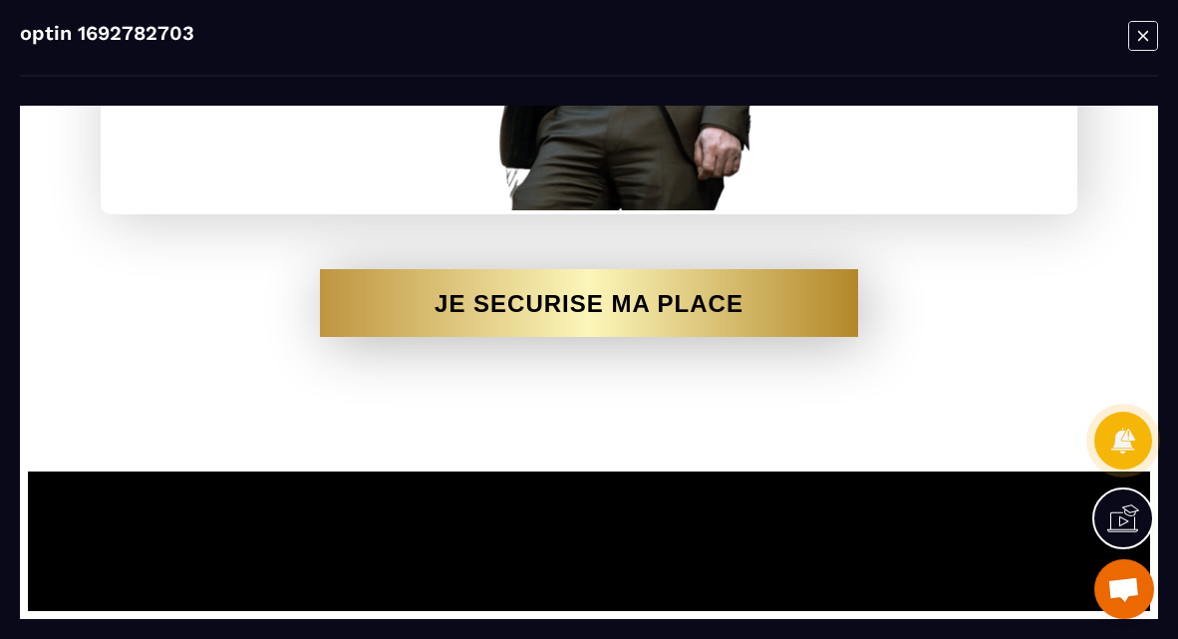
scroll to position [2686, 0]
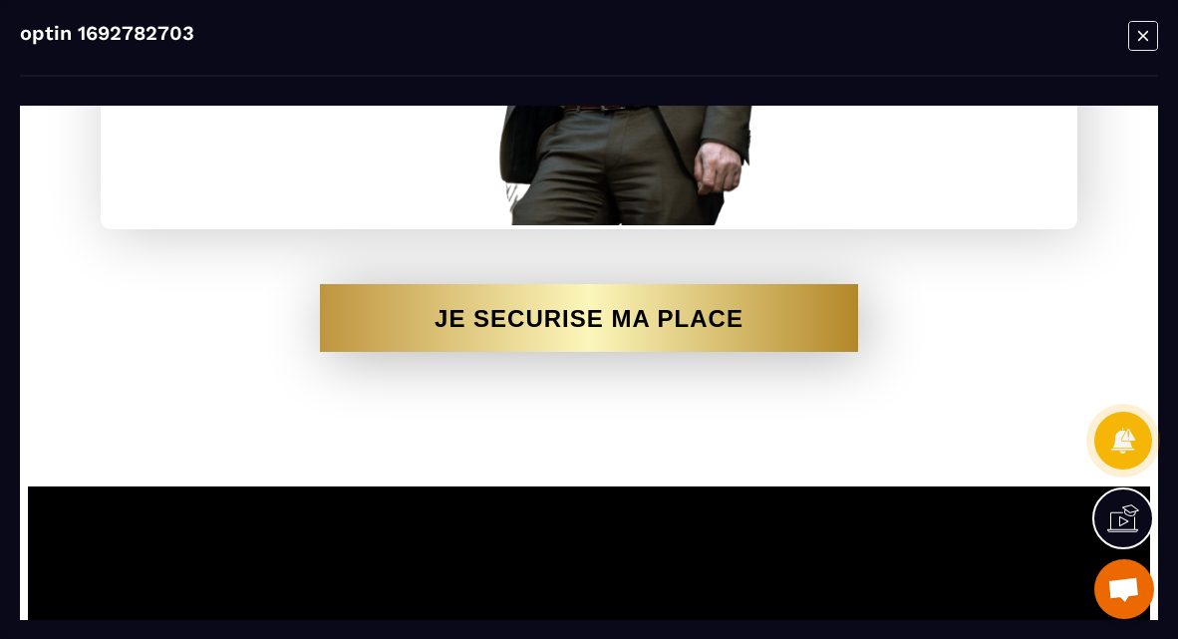
click at [1140, 44] on icon "Modal window" at bounding box center [1143, 35] width 30 height 31
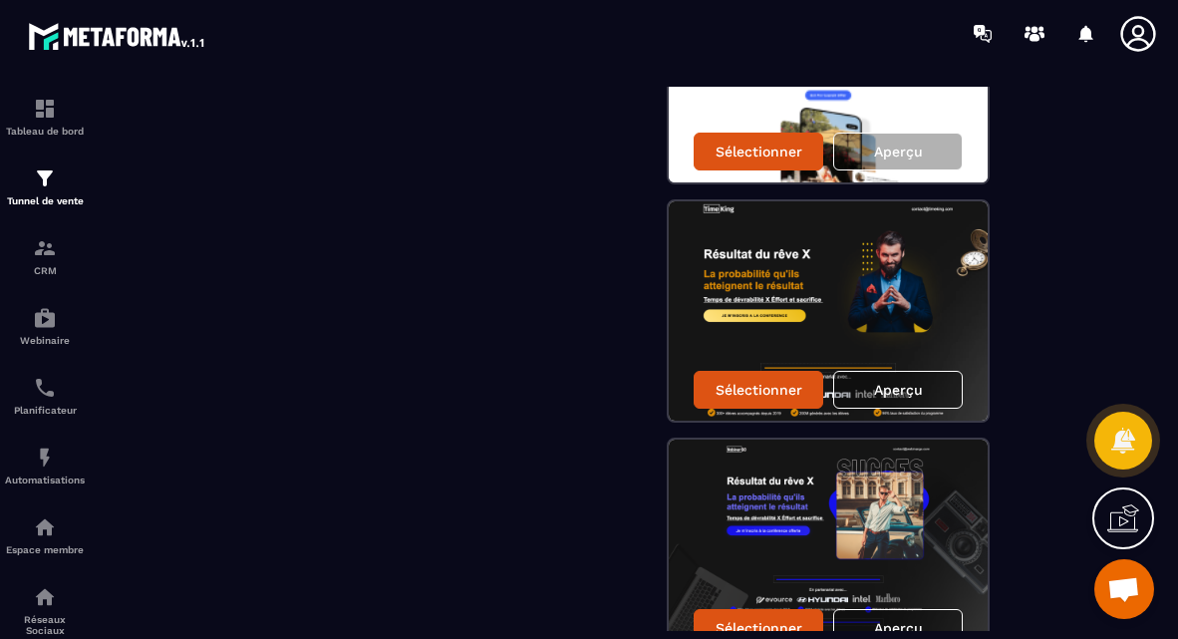
scroll to position [2670, 0]
